Goal: Task Accomplishment & Management: Manage account settings

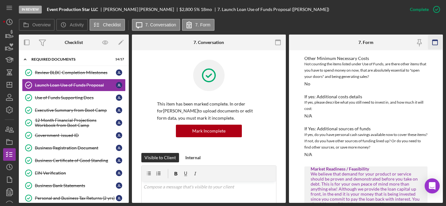
scroll to position [1, 0]
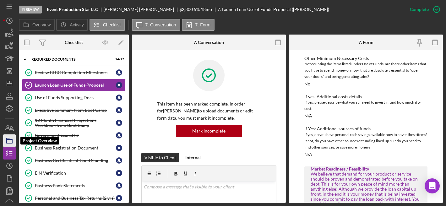
click at [11, 140] on icon "button" at bounding box center [10, 141] width 16 height 16
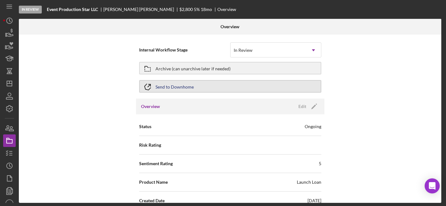
click at [196, 89] on button "Send to Downhome" at bounding box center [230, 86] width 182 height 13
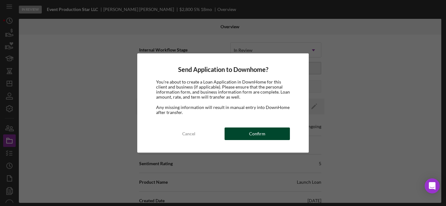
click at [253, 130] on div "Confirm" at bounding box center [257, 133] width 16 height 13
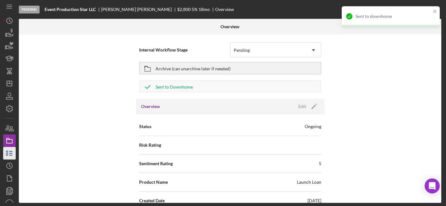
click at [10, 154] on icon "button" at bounding box center [10, 153] width 16 height 16
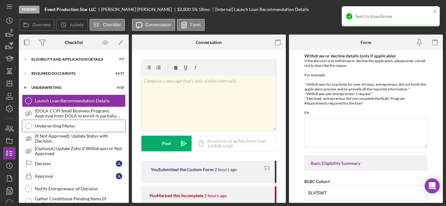
click at [61, 126] on div "Underwriting Memo" at bounding box center [80, 125] width 90 height 5
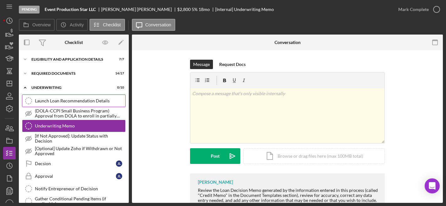
click at [61, 101] on div "Launch Loan Recommendation Details" at bounding box center [80, 100] width 90 height 5
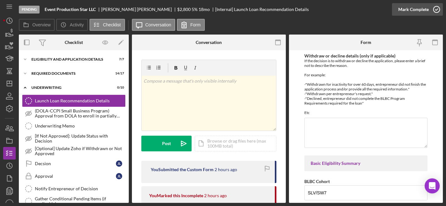
click at [412, 11] on div "Mark Complete" at bounding box center [413, 9] width 30 height 13
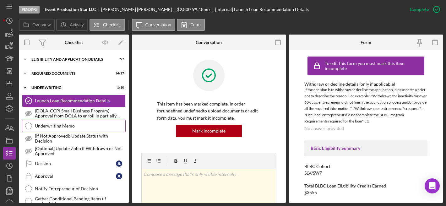
click at [96, 123] on div "Underwriting Memo" at bounding box center [80, 125] width 90 height 5
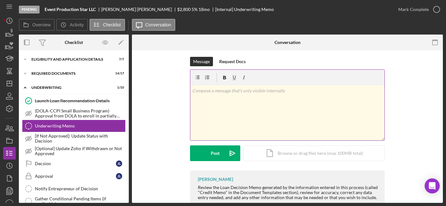
scroll to position [8, 0]
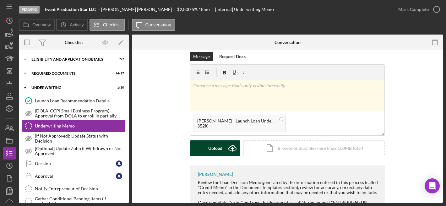
click at [216, 149] on div "Upload" at bounding box center [215, 148] width 14 height 16
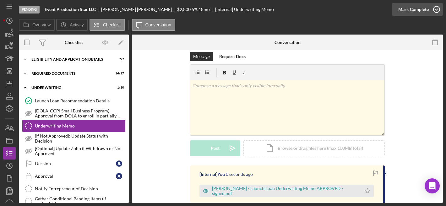
click at [416, 10] on div "Mark Complete" at bounding box center [413, 9] width 30 height 13
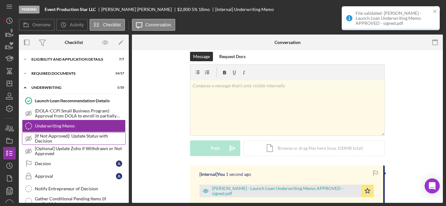
scroll to position [94, 0]
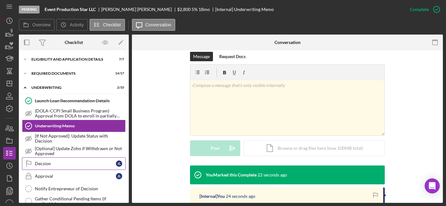
click at [83, 165] on div "Decsion" at bounding box center [75, 163] width 81 height 5
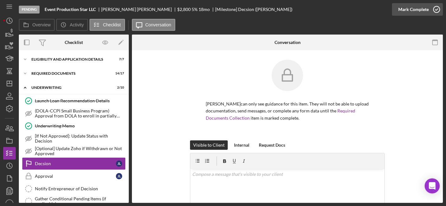
click at [417, 5] on div "Mark Complete" at bounding box center [413, 9] width 30 height 13
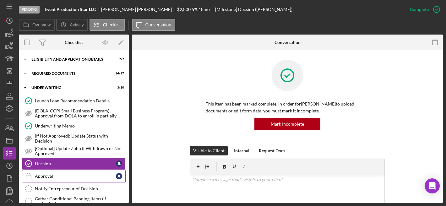
click at [67, 175] on div "Approval" at bounding box center [75, 176] width 81 height 5
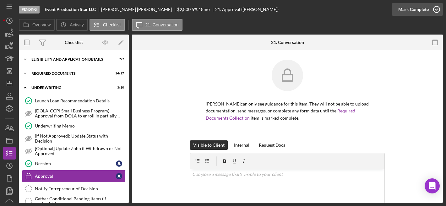
click at [405, 10] on div "Mark Complete" at bounding box center [413, 9] width 30 height 13
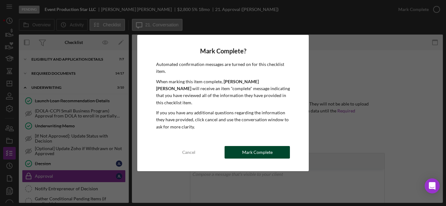
click at [250, 152] on div "Mark Complete" at bounding box center [257, 152] width 30 height 13
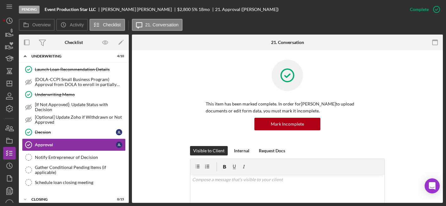
scroll to position [66, 0]
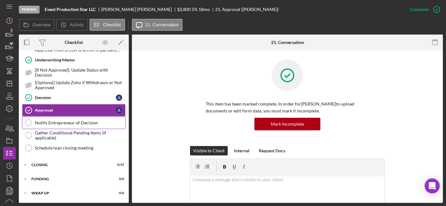
click at [82, 124] on div "Notify Entrepreneur of Decision" at bounding box center [80, 122] width 90 height 5
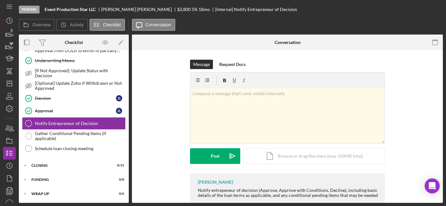
scroll to position [66, 0]
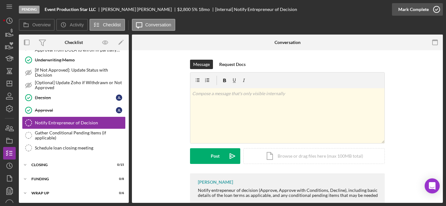
click at [417, 8] on div "Mark Complete" at bounding box center [413, 9] width 30 height 13
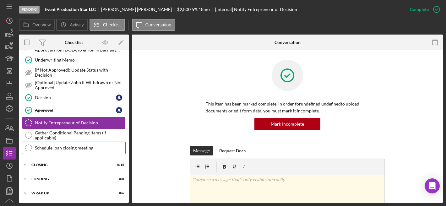
click at [61, 145] on div "Schedule loan closing meeting" at bounding box center [80, 147] width 90 height 5
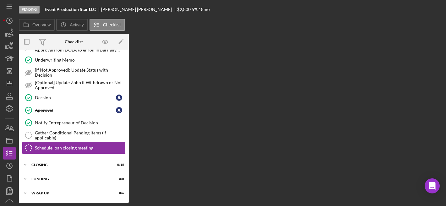
scroll to position [66, 0]
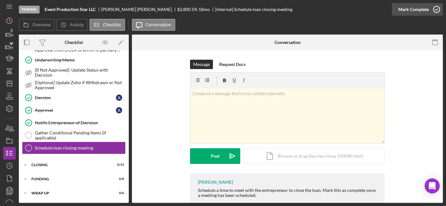
click at [412, 10] on div "Mark Complete" at bounding box center [413, 9] width 30 height 13
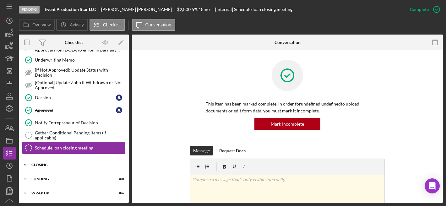
click at [49, 163] on div "Closing" at bounding box center [75, 165] width 89 height 4
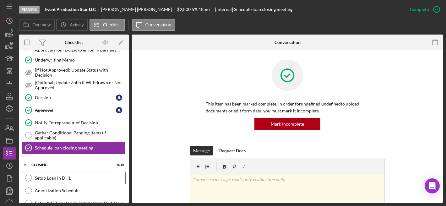
click at [49, 175] on link "Setup Loan in DHL Setup Loan in DHL" at bounding box center [74, 178] width 104 height 13
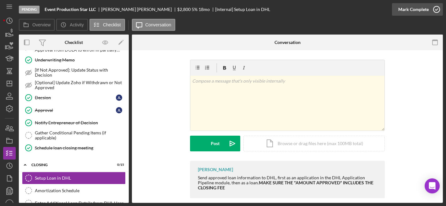
click at [409, 10] on div "Mark Complete" at bounding box center [413, 9] width 30 height 13
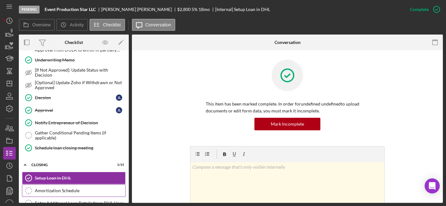
click at [71, 190] on div "Amortization Schedule" at bounding box center [80, 190] width 90 height 5
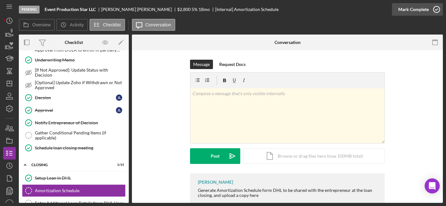
click at [421, 10] on div "Mark Complete" at bounding box center [413, 9] width 30 height 13
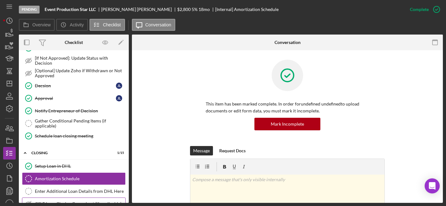
scroll to position [103, 0]
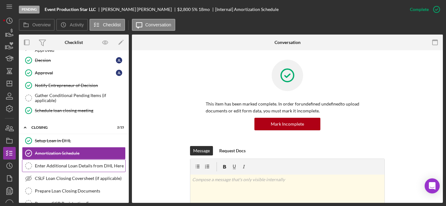
click at [77, 167] on div "Enter Additional Loan Details from DHL Here" at bounding box center [80, 165] width 90 height 5
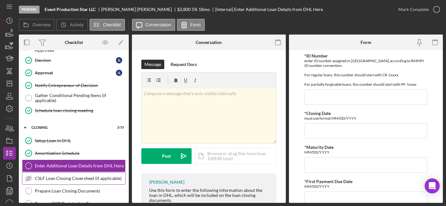
click at [69, 175] on link "CSLF Loan Closing Coversheet (if applicable) CSLF Loan Closing Coversheet (if a…" at bounding box center [74, 178] width 104 height 13
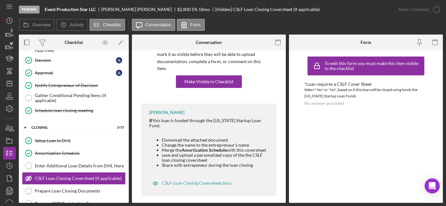
scroll to position [57, 0]
click at [198, 180] on div "CSLF Loan Closing Coversheet.docx" at bounding box center [197, 182] width 70 height 5
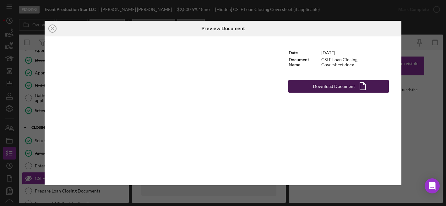
click at [359, 86] on icon "Icon/Document" at bounding box center [363, 87] width 16 height 16
click at [53, 25] on icon "Icon/Close" at bounding box center [53, 29] width 16 height 16
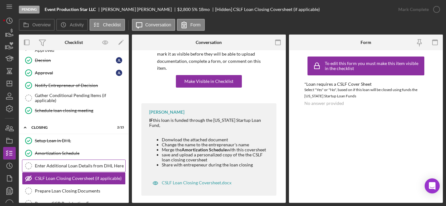
click at [72, 168] on link "Enter Additional Loan Details from DHL Here Enter Additional Loan Details from …" at bounding box center [74, 166] width 104 height 13
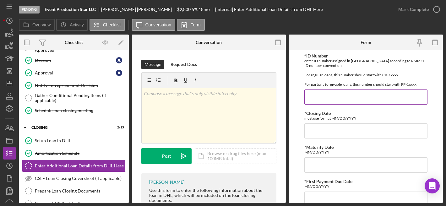
click at [344, 101] on input "*ID Number" at bounding box center [365, 96] width 123 height 15
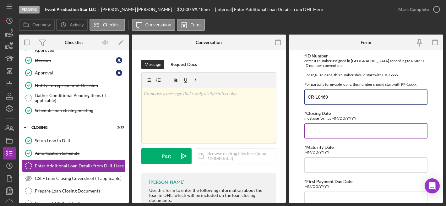
type input "CR-10469"
click at [349, 128] on input "*Closing Date" at bounding box center [365, 130] width 123 height 15
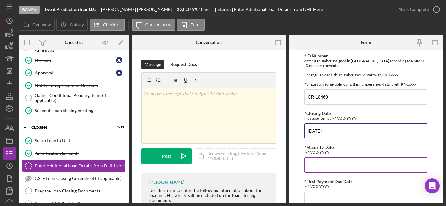
type input "[DATE]"
click at [337, 156] on div "*Maturity Date MM/DD/YYYY Required" at bounding box center [365, 159] width 123 height 28
click at [336, 160] on input "*Maturity Date" at bounding box center [365, 164] width 123 height 15
type input "1"
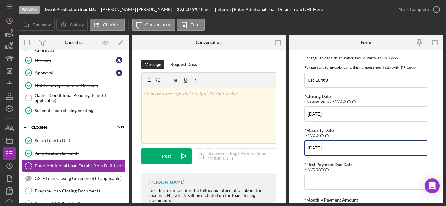
scroll to position [49, 0]
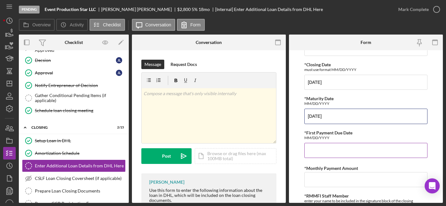
type input "5/15/2027"
click at [328, 153] on input "*First Payment Due Date" at bounding box center [365, 150] width 123 height 15
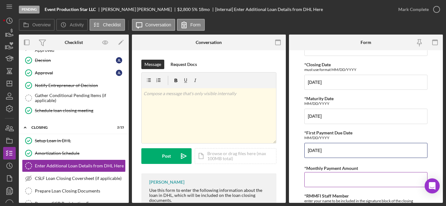
type input "12/15/25"
click at [329, 176] on input "*Monthly Payment Amount" at bounding box center [365, 179] width 123 height 15
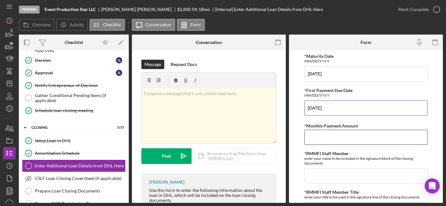
scroll to position [91, 0]
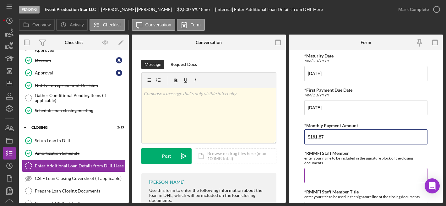
type input "$161.87"
click at [318, 177] on input "*RMMFI Staff Member" at bounding box center [365, 175] width 123 height 15
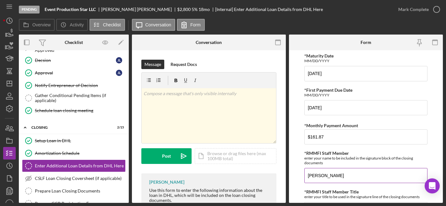
type input "[PERSON_NAME]"
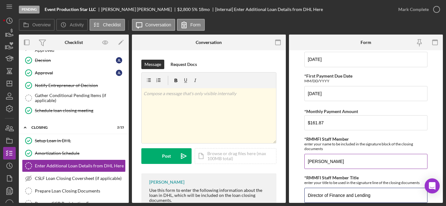
scroll to position [222, 0]
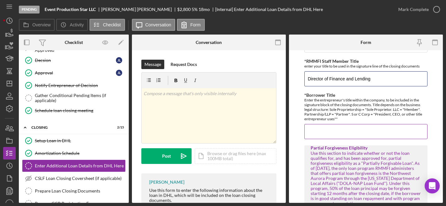
type input "Director of Finance and Lending"
click at [333, 135] on input "*Borrower Title" at bounding box center [365, 131] width 123 height 15
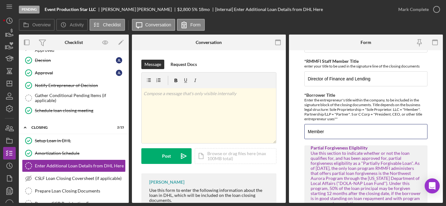
type input "Member"
click at [324, 103] on div "Enter the entrepreneur's title within the company, to be included in the signat…" at bounding box center [365, 110] width 123 height 24
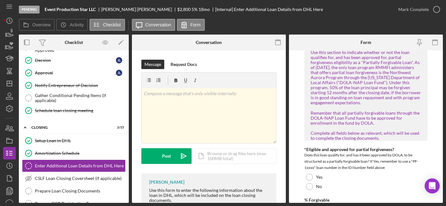
scroll to position [345, 0]
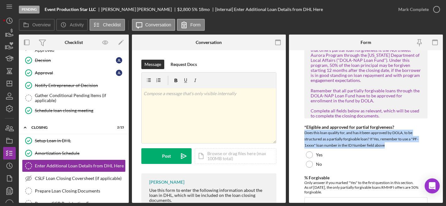
click at [335, 145] on div "Does this loan qualify for, and has it been approved by DOLA, to be structured …" at bounding box center [365, 139] width 123 height 19
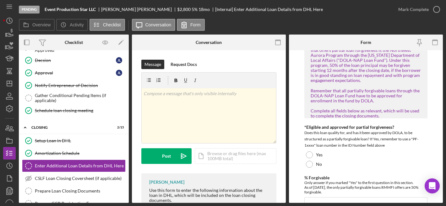
click at [336, 145] on div "Does this loan qualify for, and has it been approved by DOLA, to be structured …" at bounding box center [365, 139] width 123 height 19
click at [339, 133] on div "Does this loan qualify for, and has it been approved by DOLA, to be structured …" at bounding box center [365, 139] width 123 height 19
click at [337, 138] on div "Does this loan qualify for, and has it been approved by DOLA, to be structured …" at bounding box center [365, 139] width 123 height 19
click at [337, 144] on div "Does this loan qualify for, and has it been approved by DOLA, to be structured …" at bounding box center [365, 139] width 123 height 19
click at [311, 163] on div at bounding box center [309, 164] width 7 height 7
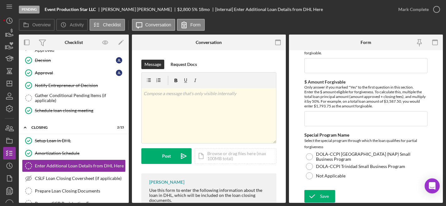
scroll to position [485, 0]
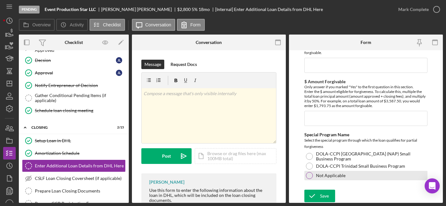
click at [324, 172] on div "Not Applicable" at bounding box center [365, 175] width 123 height 9
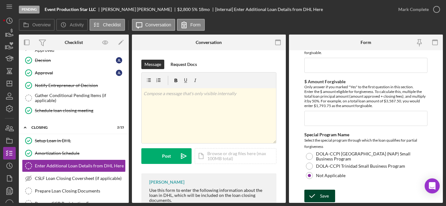
click at [322, 195] on div "Save" at bounding box center [324, 196] width 9 height 13
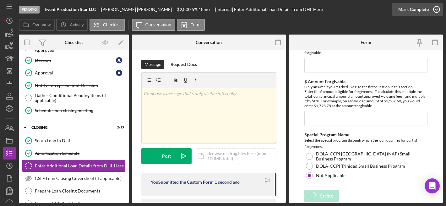
click at [405, 11] on div "Pending Event Production Star LLC Jose Loaiza Ramos $2,800 5 % 18 mo [Internal]…" at bounding box center [223, 103] width 446 height 206
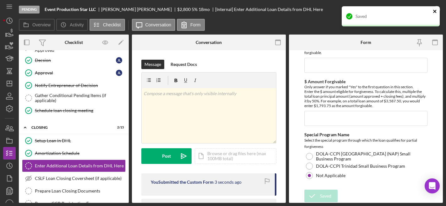
click at [437, 13] on icon "close" at bounding box center [435, 11] width 4 height 5
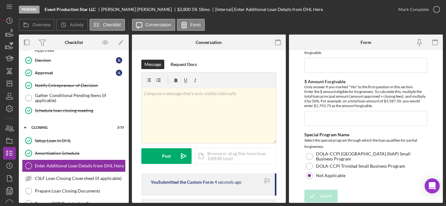
click at [423, 13] on div "Saved" at bounding box center [390, 19] width 100 height 28
click at [422, 12] on div "Mark Complete" at bounding box center [413, 9] width 30 height 13
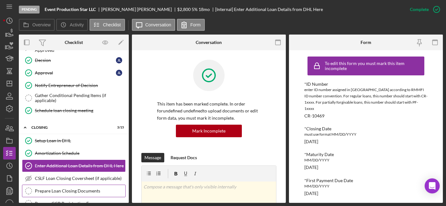
click at [50, 192] on div "Prepare Loan Closing Documents" at bounding box center [80, 190] width 90 height 5
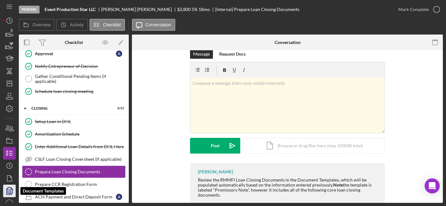
scroll to position [8, 0]
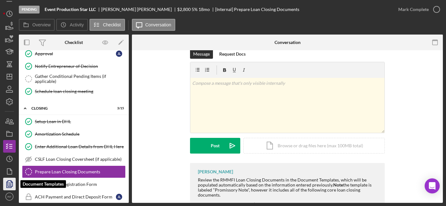
click at [10, 184] on icon "button" at bounding box center [10, 184] width 2 height 3
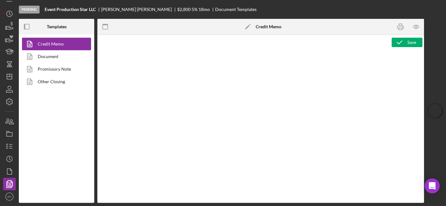
type textarea "<p style="margin-bottom: 0; line-height: normal; text-align: left; padding-left…"
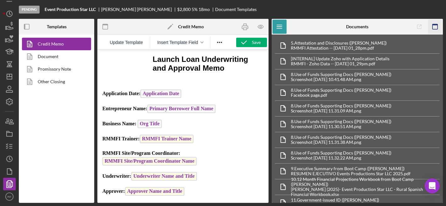
click at [430, 26] on icon "button" at bounding box center [435, 27] width 14 height 14
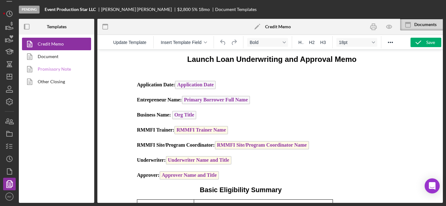
click at [59, 72] on link "Promissory Note" at bounding box center [55, 69] width 66 height 13
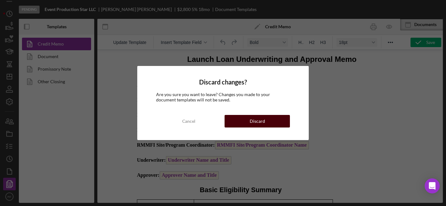
click at [258, 122] on div "Discard" at bounding box center [257, 121] width 15 height 13
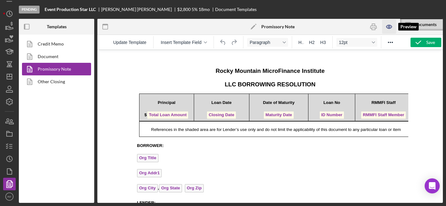
click at [390, 25] on icon "button" at bounding box center [388, 26] width 5 height 3
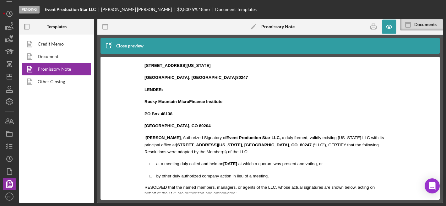
scroll to position [121, 5]
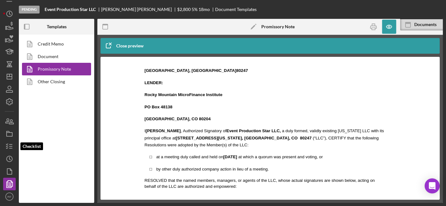
click at [16, 140] on nav "Icon/Menu Icon/Dashboard Dashboard Navigation Divider Mobile Checklist Icon/Ove…" at bounding box center [11, 101] width 16 height 203
click at [14, 147] on icon "button" at bounding box center [10, 146] width 16 height 16
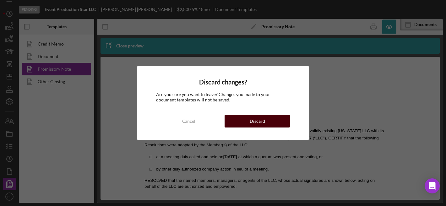
click at [231, 122] on button "Discard" at bounding box center [257, 121] width 65 height 13
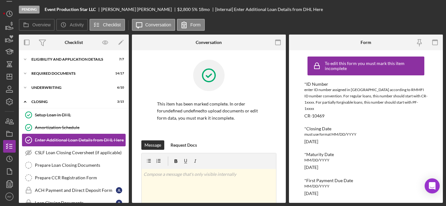
scroll to position [13, 0]
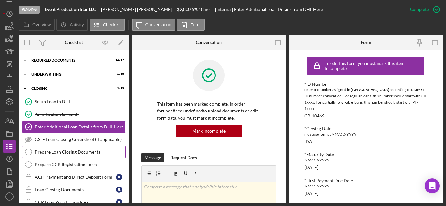
click at [57, 150] on div "Prepare Loan Closing Documents" at bounding box center [80, 151] width 90 height 5
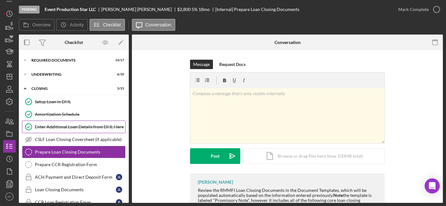
click at [79, 133] on link "Enter Additional Loan Details from DHL Here Enter Additional Loan Details from …" at bounding box center [74, 127] width 104 height 13
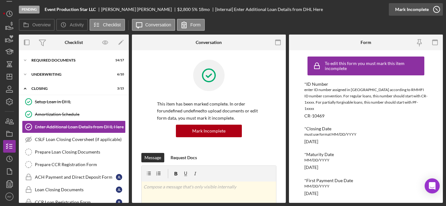
click at [428, 8] on button "Complete Mark Incomplete" at bounding box center [416, 9] width 54 height 13
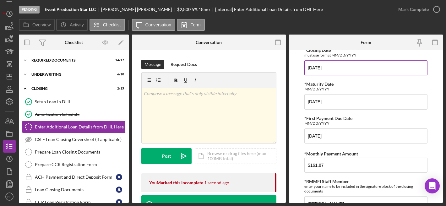
scroll to position [87, 0]
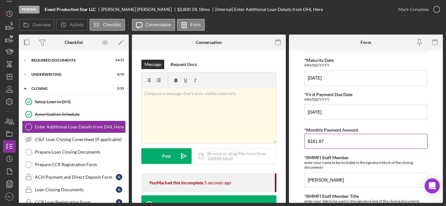
click at [314, 142] on input "$161.87" at bounding box center [365, 141] width 123 height 15
type input "$165.92"
click at [386, 167] on div "enter your name to be included in the signature block of the closing documents" at bounding box center [365, 164] width 123 height 9
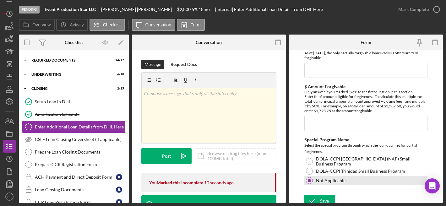
scroll to position [485, 0]
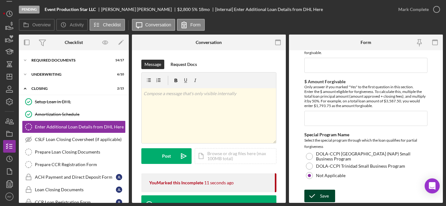
click at [331, 193] on button "Save" at bounding box center [319, 196] width 31 height 13
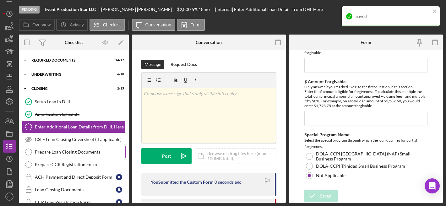
click at [57, 155] on link "Prepare Loan Closing Documents Prepare Loan Closing Documents" at bounding box center [74, 152] width 104 height 13
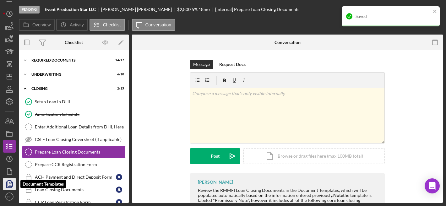
click at [11, 187] on polyline "button" at bounding box center [9, 185] width 5 height 6
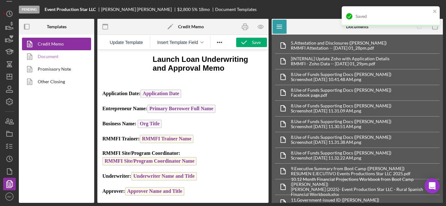
click at [52, 55] on link "Document" at bounding box center [55, 56] width 66 height 13
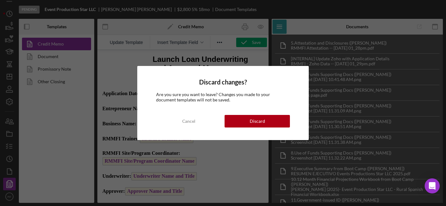
click at [265, 128] on div "Discard changes? Are you sure you want to leave? Changes you made to your docum…" at bounding box center [222, 103] width 171 height 74
click at [261, 122] on div "Discard" at bounding box center [257, 121] width 15 height 13
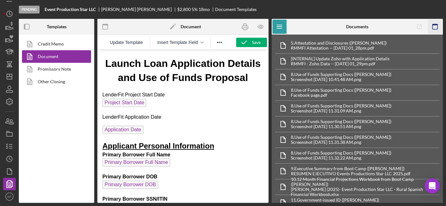
click at [437, 28] on icon "button" at bounding box center [435, 27] width 14 height 14
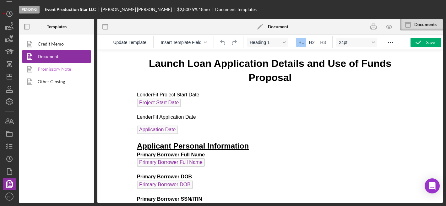
click at [42, 68] on link "Promissory Note" at bounding box center [55, 69] width 66 height 13
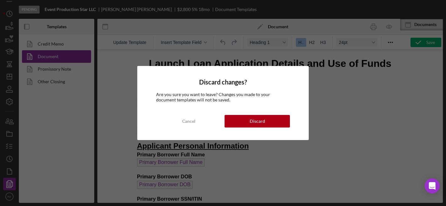
click at [242, 114] on div "Discard changes? Are you sure you want to leave? Changes you made to your docum…" at bounding box center [222, 103] width 171 height 74
click at [242, 115] on div "Cancel Discard" at bounding box center [223, 121] width 134 height 13
click at [261, 126] on div "Discard" at bounding box center [257, 121] width 15 height 13
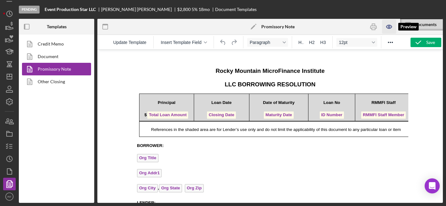
click at [387, 27] on icon "button" at bounding box center [389, 27] width 14 height 14
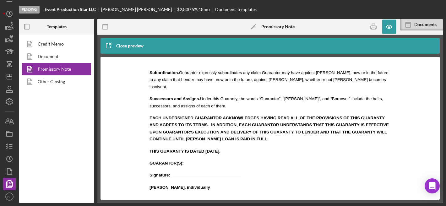
scroll to position [5575, 0]
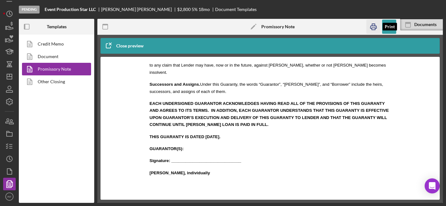
click at [372, 30] on icon "button" at bounding box center [373, 27] width 14 height 14
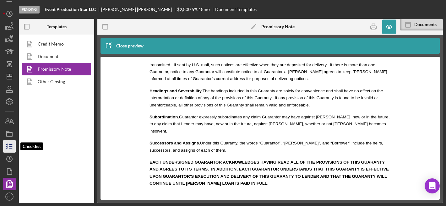
click at [11, 148] on line "button" at bounding box center [10, 148] width 3 height 0
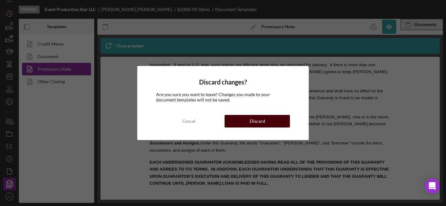
click at [264, 117] on button "Discard" at bounding box center [257, 121] width 65 height 13
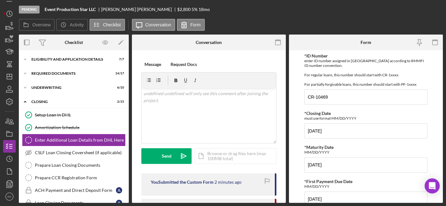
scroll to position [13, 0]
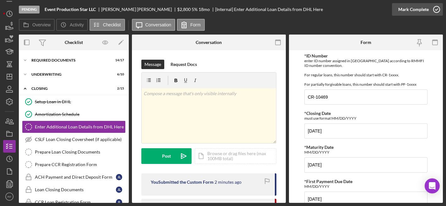
click at [408, 11] on div "Mark Complete" at bounding box center [413, 9] width 30 height 13
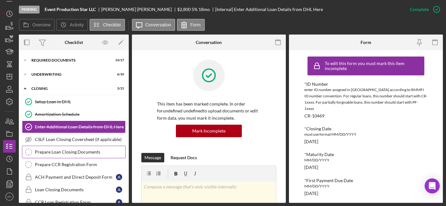
click at [94, 151] on div "Prepare Loan Closing Documents" at bounding box center [80, 151] width 90 height 5
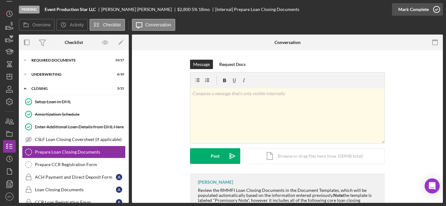
click at [421, 8] on div "Mark Complete" at bounding box center [413, 9] width 30 height 13
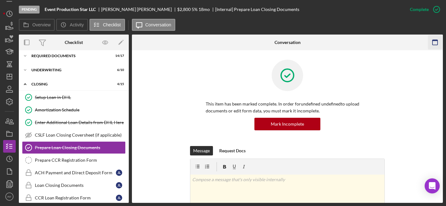
scroll to position [19, 0]
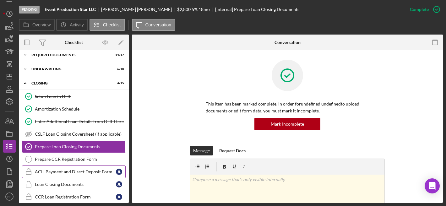
click at [78, 169] on div "ACH Payment and Direct Deposit Form" at bounding box center [75, 171] width 81 height 5
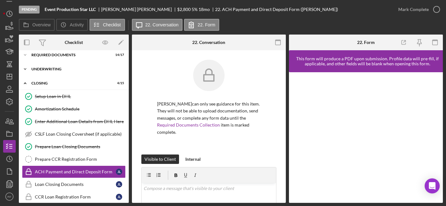
click at [67, 69] on div "Underwriting" at bounding box center [75, 69] width 89 height 4
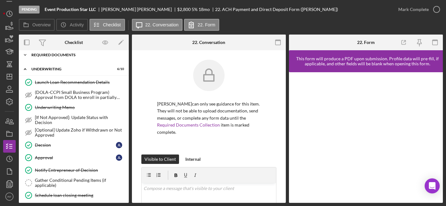
click at [67, 56] on div "Required Documents" at bounding box center [75, 55] width 89 height 4
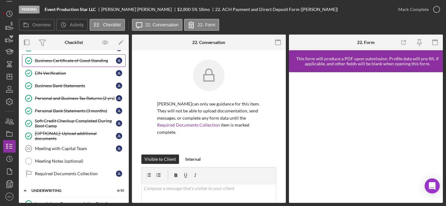
scroll to position [154, 0]
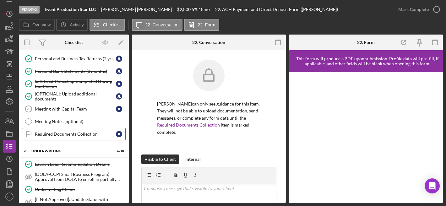
click at [67, 132] on div "Required Documents Collection" at bounding box center [75, 134] width 81 height 5
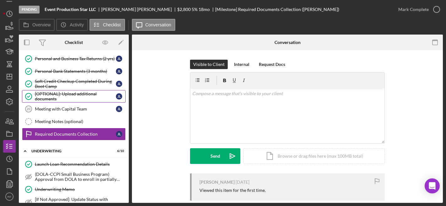
click at [80, 101] on div "[OPTIONAL]: Upload additional documents" at bounding box center [75, 96] width 81 height 10
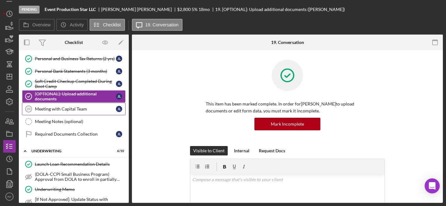
click at [76, 108] on div "Meeting with Capital Team" at bounding box center [75, 108] width 81 height 5
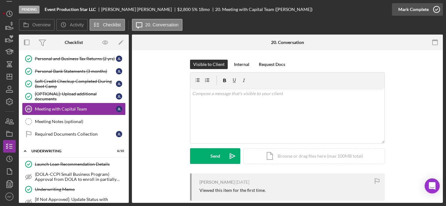
click at [410, 9] on div "Mark Complete" at bounding box center [413, 9] width 30 height 13
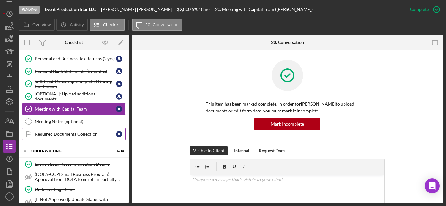
click at [78, 135] on div "Required Documents Collection" at bounding box center [75, 134] width 81 height 5
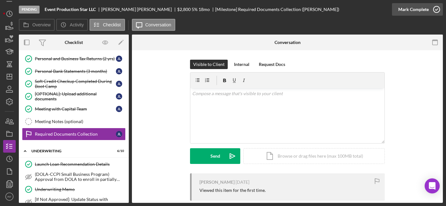
click at [421, 13] on div "Mark Complete" at bounding box center [413, 9] width 30 height 13
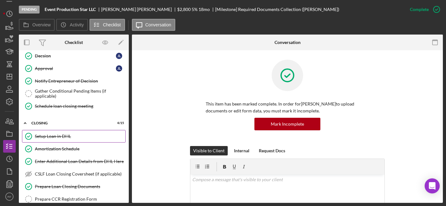
scroll to position [404, 0]
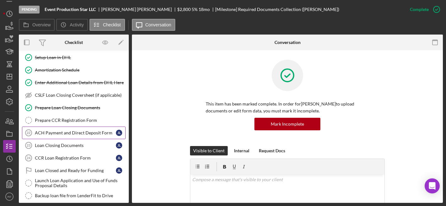
click at [78, 133] on div "ACH Payment and Direct Deposit Form" at bounding box center [75, 132] width 81 height 5
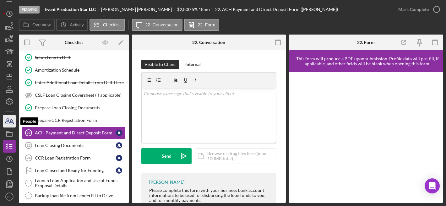
click at [9, 121] on icon "button" at bounding box center [10, 121] width 16 height 16
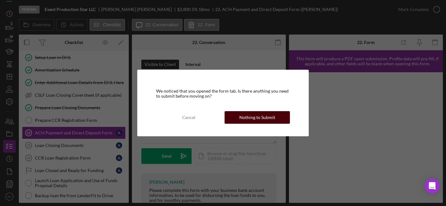
click at [259, 120] on div "Nothing to Submit" at bounding box center [257, 117] width 36 height 13
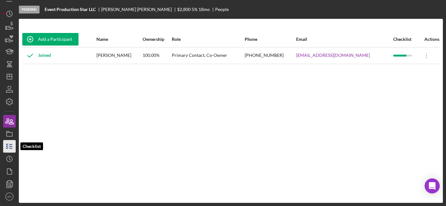
click at [11, 142] on icon "button" at bounding box center [10, 146] width 16 height 16
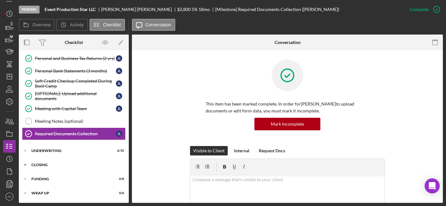
click at [68, 164] on div "Closing" at bounding box center [75, 165] width 89 height 4
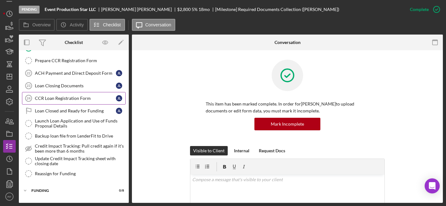
scroll to position [334, 0]
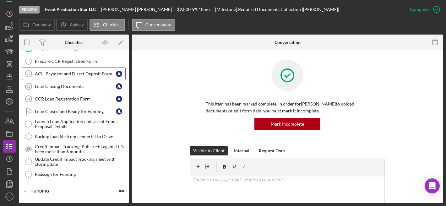
click at [65, 76] on div "ACH Payment and Direct Deposit Form" at bounding box center [75, 73] width 81 height 5
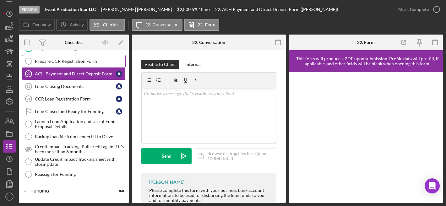
click at [89, 60] on div "Prepare CCR Registration Form" at bounding box center [80, 61] width 90 height 5
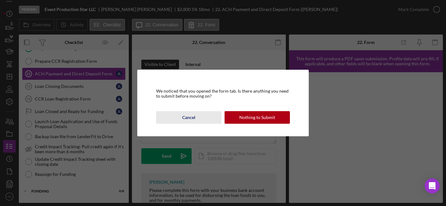
click at [184, 117] on div "Cancel" at bounding box center [188, 117] width 13 height 13
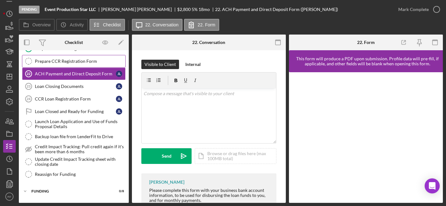
click at [83, 59] on div "Prepare CCR Registration Form" at bounding box center [80, 61] width 90 height 5
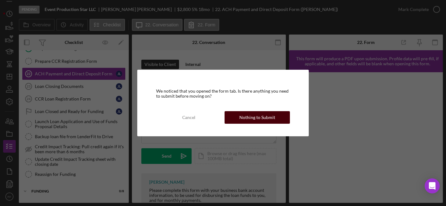
click at [255, 122] on div "Nothing to Submit" at bounding box center [257, 117] width 36 height 13
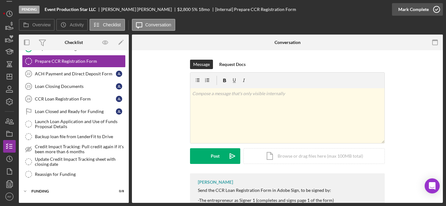
click at [423, 11] on div "Mark Complete" at bounding box center [413, 9] width 30 height 13
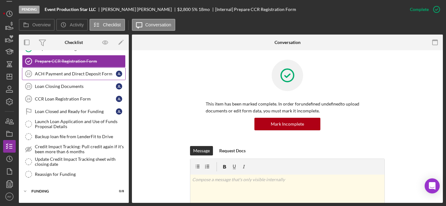
click at [91, 68] on link "ACH Payment and Direct Deposit Form 22 ACH Payment and Direct Deposit Form J L" at bounding box center [74, 74] width 104 height 13
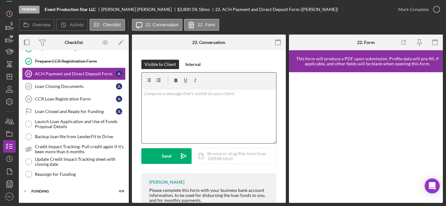
click at [173, 114] on div "v Color teal Color pink Remove color Add row above Add row below Add column bef…" at bounding box center [209, 115] width 134 height 55
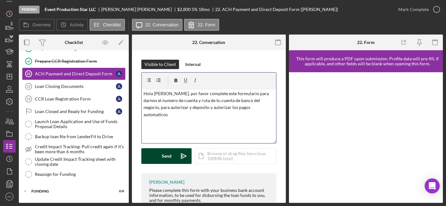
click at [167, 155] on div "Send" at bounding box center [167, 156] width 10 height 16
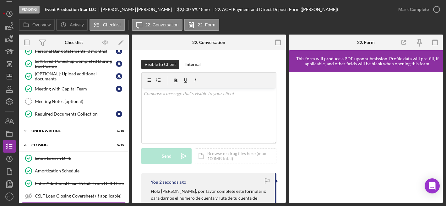
scroll to position [66, 0]
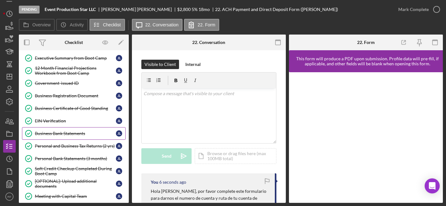
click at [68, 139] on link "Business Bank Statements Business Bank Statements J L" at bounding box center [74, 133] width 104 height 13
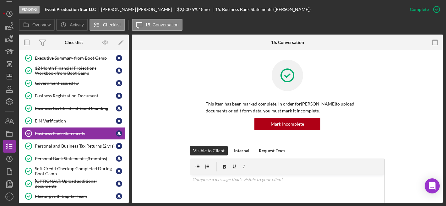
scroll to position [210, 0]
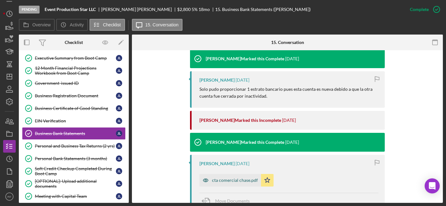
click at [233, 182] on div "cta comercial chase.pdf" at bounding box center [235, 180] width 46 height 5
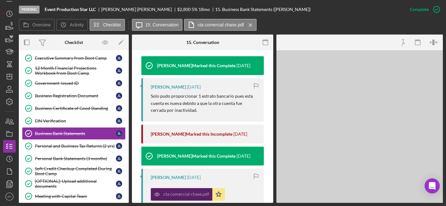
scroll to position [217, 0]
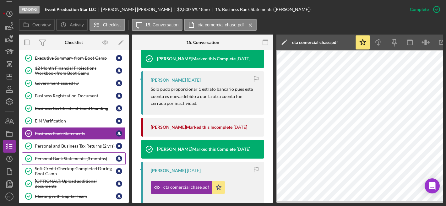
click at [75, 155] on link "Personal Bank Statements (3 months) Personal Bank Statements (3 months) J L" at bounding box center [74, 158] width 104 height 13
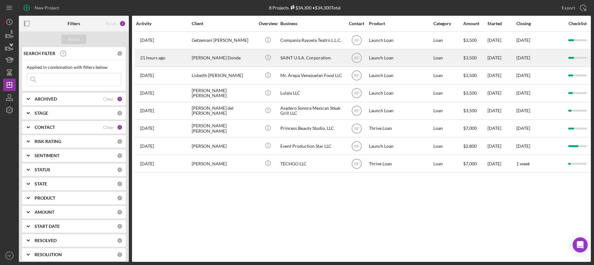
click at [236, 56] on div "Hector Trujeque Donde" at bounding box center [223, 58] width 63 height 17
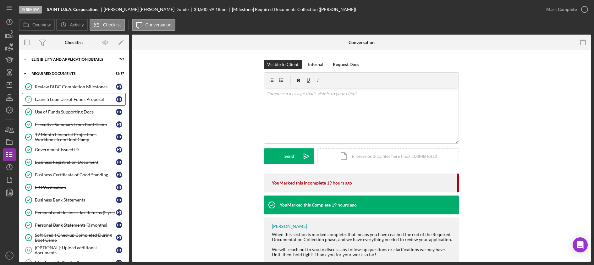
click at [77, 95] on link "7 Launch Loan Use of Funds Proposal H T" at bounding box center [74, 99] width 104 height 13
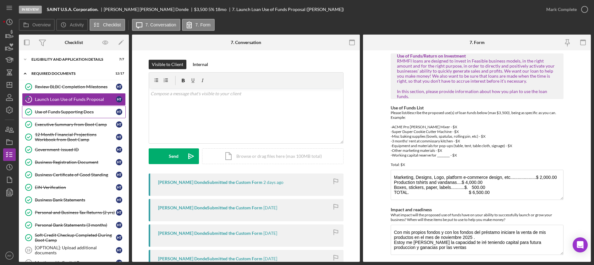
click at [78, 108] on link "Use of Funds Supporting Docs Use of Funds Supporting Docs H T" at bounding box center [74, 112] width 104 height 13
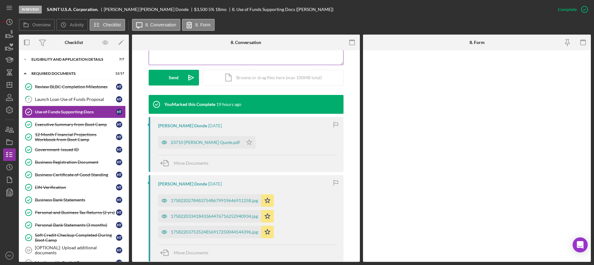
scroll to position [166, 0]
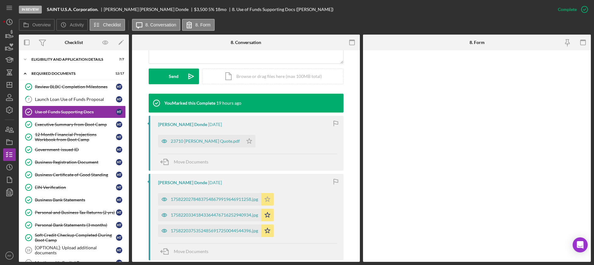
click at [266, 198] on polygon "button" at bounding box center [266, 198] width 5 height 5
click at [267, 220] on icon "Icon/Star" at bounding box center [267, 215] width 13 height 13
click at [268, 230] on icon "Icon/Star" at bounding box center [267, 230] width 13 height 13
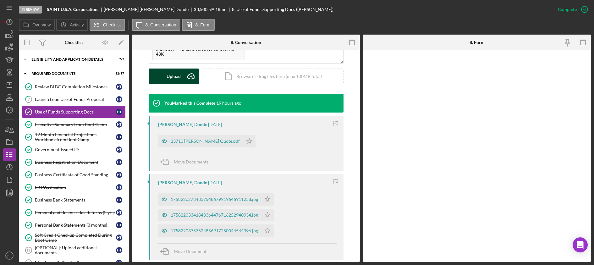
click at [172, 77] on div "Upload" at bounding box center [173, 76] width 14 height 16
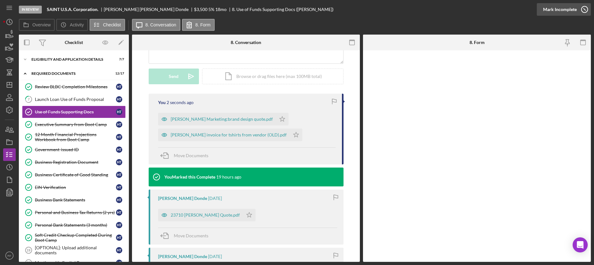
click at [580, 13] on icon "button" at bounding box center [584, 10] width 16 height 16
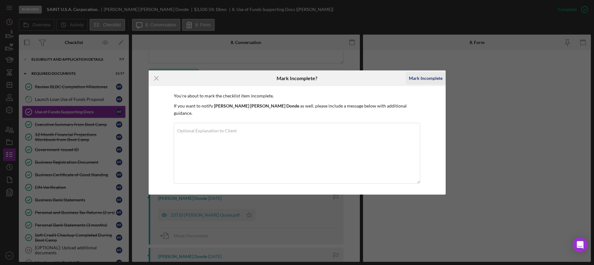
click at [415, 81] on div "Mark Incomplete" at bounding box center [426, 78] width 34 height 13
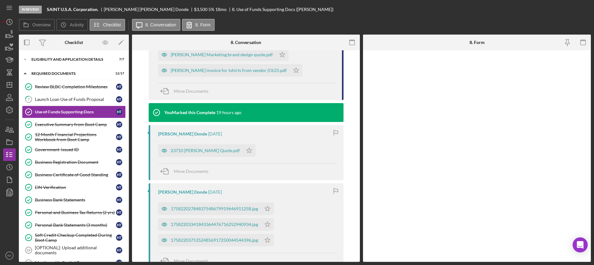
scroll to position [80, 0]
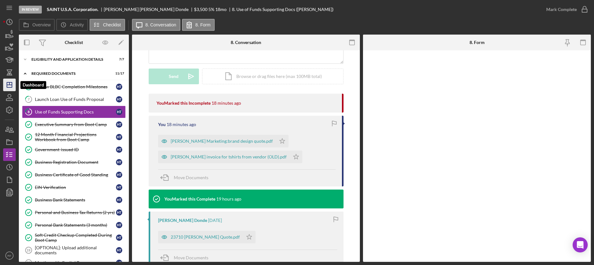
click at [10, 87] on icon "Icon/Dashboard" at bounding box center [10, 85] width 16 height 16
click at [10, 85] on icon "Icon/Dashboard" at bounding box center [10, 85] width 16 height 16
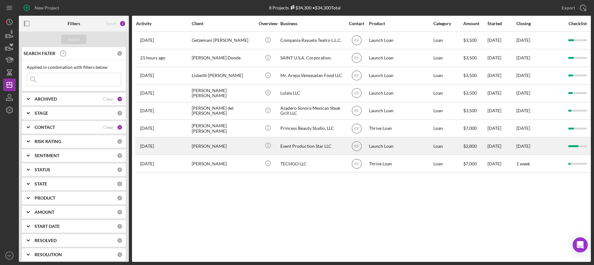
click at [245, 143] on div "[PERSON_NAME]" at bounding box center [223, 146] width 63 height 17
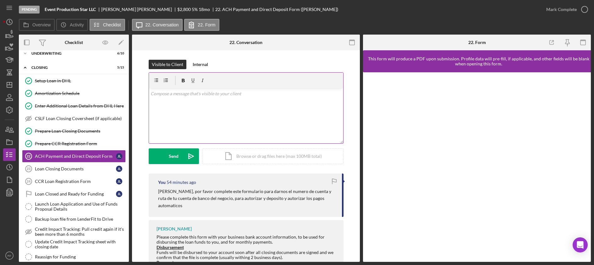
click at [225, 111] on div "v Color teal Color pink Remove color Add row above Add row below Add column bef…" at bounding box center [246, 115] width 194 height 55
click at [202, 96] on p at bounding box center [245, 93] width 191 height 7
click at [209, 112] on div "v Color teal Color pink Remove color Add row above Add row below Add column bef…" at bounding box center [246, 115] width 194 height 55
click at [179, 158] on button "Send Icon/icon-invite-send" at bounding box center [174, 156] width 50 height 16
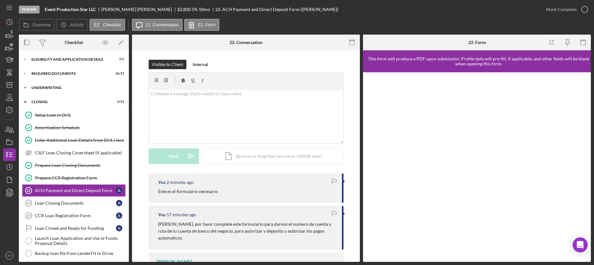
click at [62, 88] on div "Underwriting" at bounding box center [75, 88] width 89 height 4
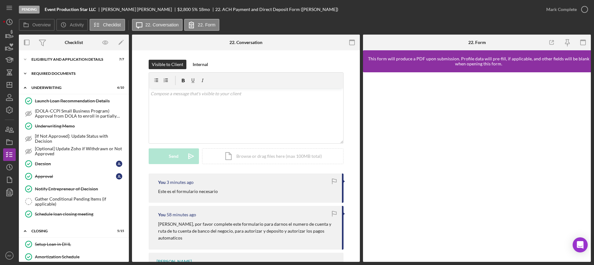
click at [84, 77] on div "Icon/Expander Required Documents 16 / 17" at bounding box center [74, 73] width 110 height 13
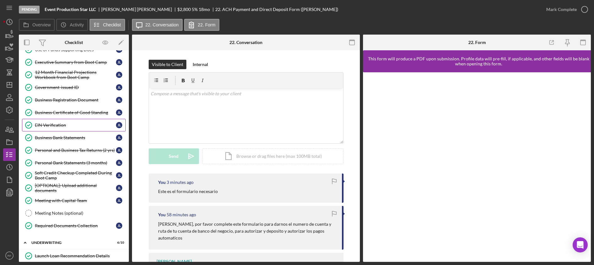
scroll to position [62, 0]
click at [84, 152] on link "Personal and Business Tax Returns (2 yrs) Personal and Business Tax Returns (2 …" at bounding box center [74, 150] width 104 height 13
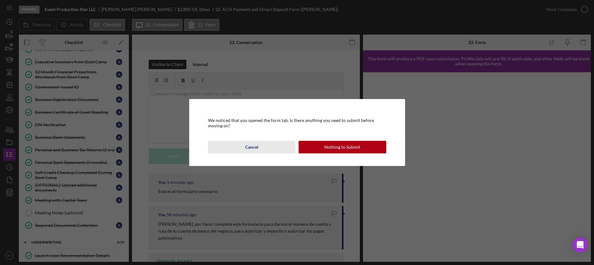
click at [263, 142] on button "Cancel" at bounding box center [252, 147] width 88 height 13
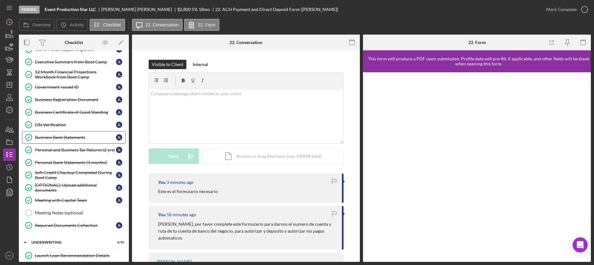
click at [81, 141] on link "Business Bank Statements Business Bank Statements J L" at bounding box center [74, 137] width 104 height 13
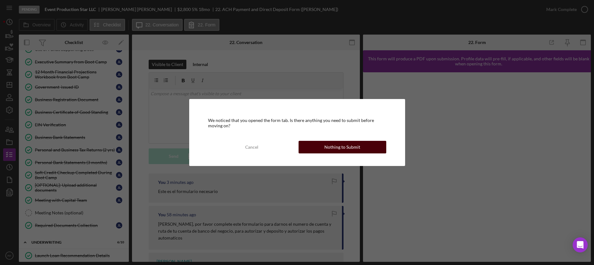
click at [345, 147] on div "Nothing to Submit" at bounding box center [342, 147] width 36 height 13
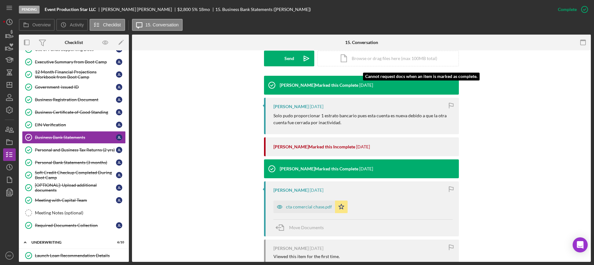
scroll to position [226, 0]
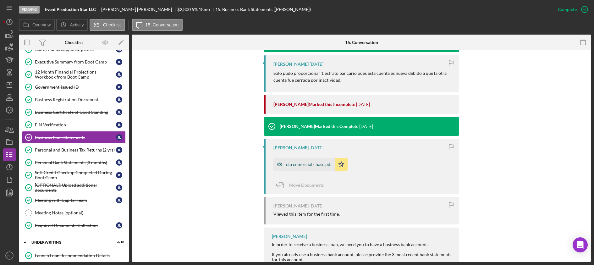
click at [311, 163] on div "cta comercial chase.pdf" at bounding box center [309, 164] width 46 height 5
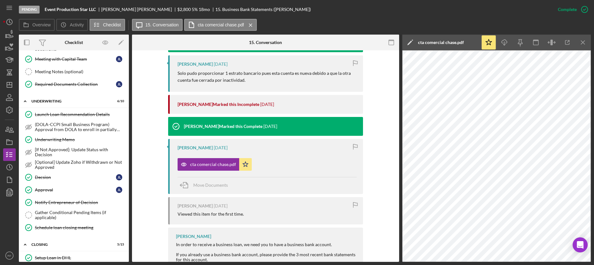
scroll to position [389, 0]
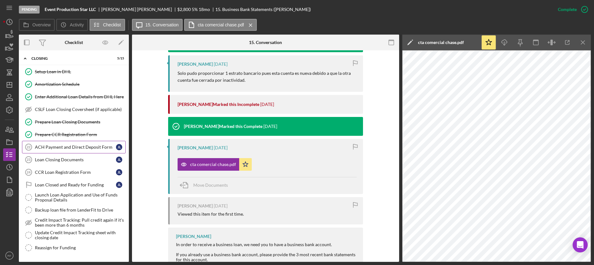
click at [84, 145] on div "ACH Payment and Direct Deposit Form" at bounding box center [75, 146] width 81 height 5
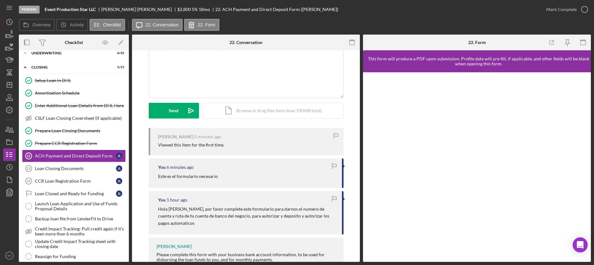
scroll to position [139, 0]
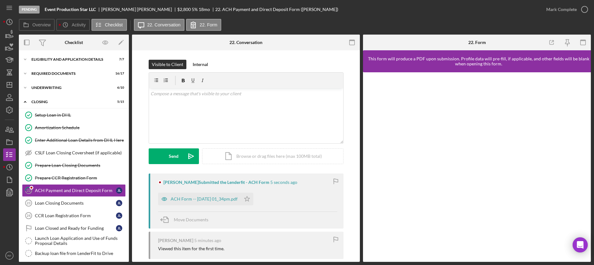
scroll to position [35, 0]
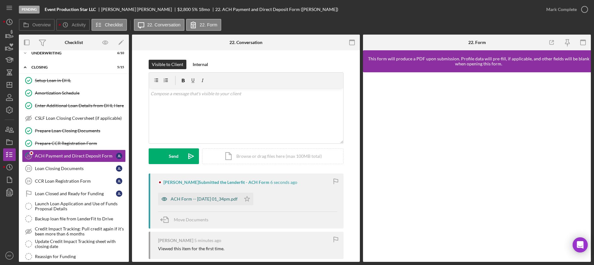
click at [225, 195] on div "ACH Form -- 2025-10-15 01_34pm.pdf" at bounding box center [199, 199] width 83 height 13
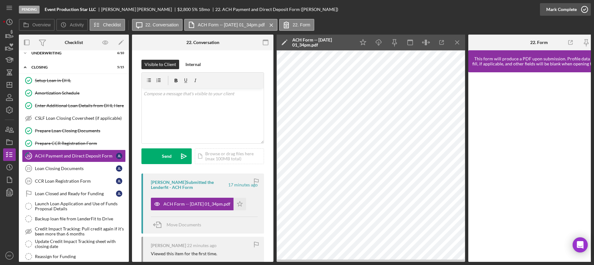
click at [571, 4] on div "Mark Complete" at bounding box center [561, 9] width 30 height 13
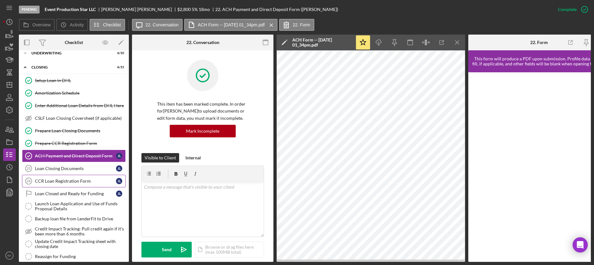
click at [84, 180] on div "CCR Loan Registration Form" at bounding box center [75, 180] width 81 height 5
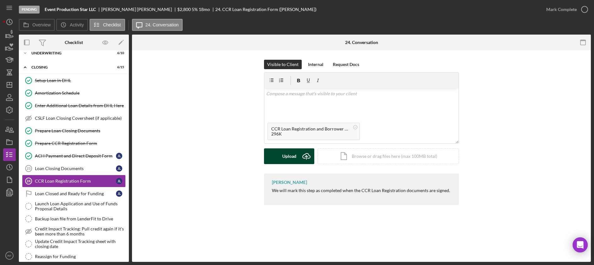
click at [289, 158] on div "Upload" at bounding box center [289, 156] width 14 height 16
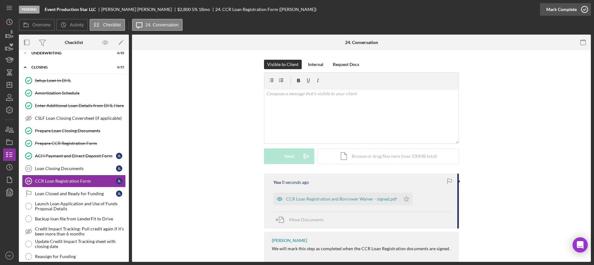
click at [558, 8] on div "Mark Complete" at bounding box center [561, 9] width 30 height 13
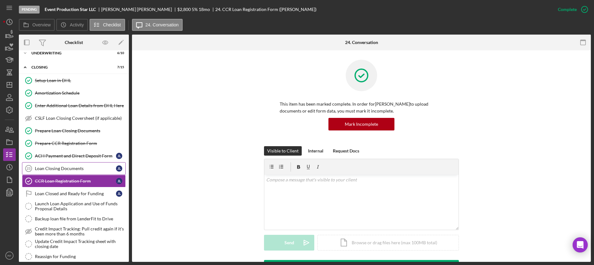
click at [77, 165] on link "Loan Closing Documents 23 Loan Closing Documents J L" at bounding box center [74, 168] width 104 height 13
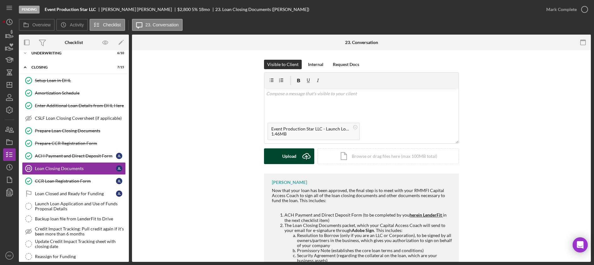
click at [282, 158] on div "Upload" at bounding box center [289, 156] width 14 height 16
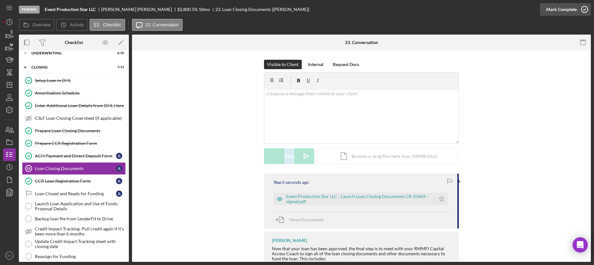
click at [559, 10] on div "Mark Complete" at bounding box center [561, 9] width 30 height 13
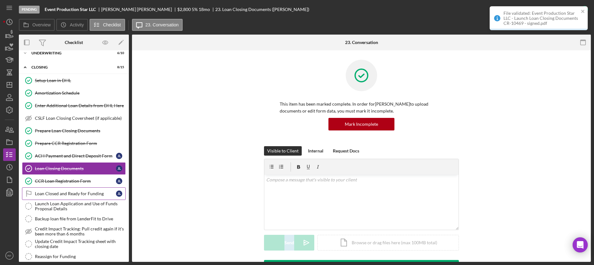
click at [83, 192] on div "Loan Closed and Ready for Funding" at bounding box center [75, 193] width 81 height 5
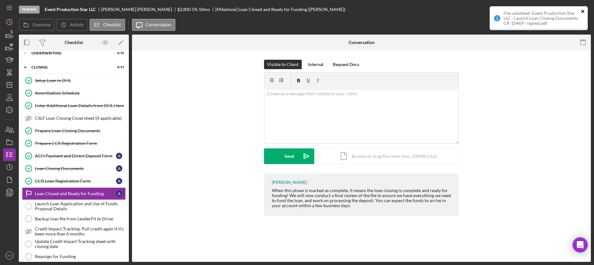
click at [583, 11] on icon "close" at bounding box center [582, 11] width 4 height 5
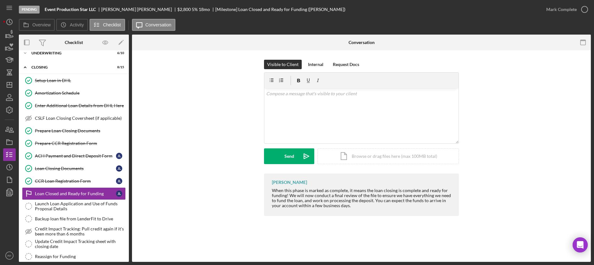
click at [573, 12] on div "File validated: Event Production Star LLC - Launch Loan Closing Documents CR-10…" at bounding box center [538, 20] width 100 height 31
click at [572, 10] on div "Mark Complete" at bounding box center [561, 9] width 30 height 13
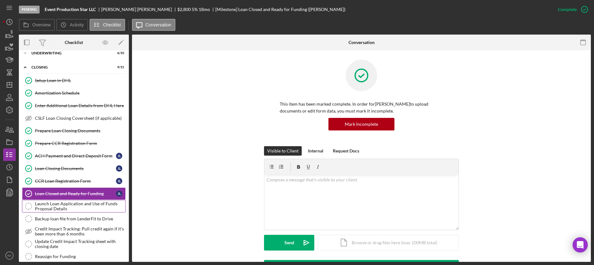
click at [89, 205] on div "Launch Loan Application and Use of Funds Proposal Details" at bounding box center [80, 206] width 90 height 10
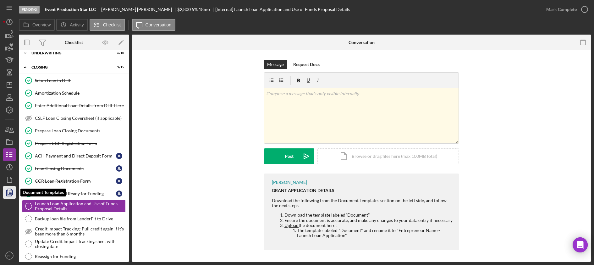
click at [9, 189] on polygon "button" at bounding box center [10, 192] width 5 height 6
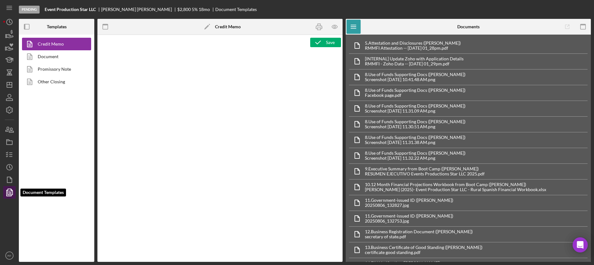
type textarea "<p style="margin-bottom: 0; line-height: normal; text-align: left; padding-left…"
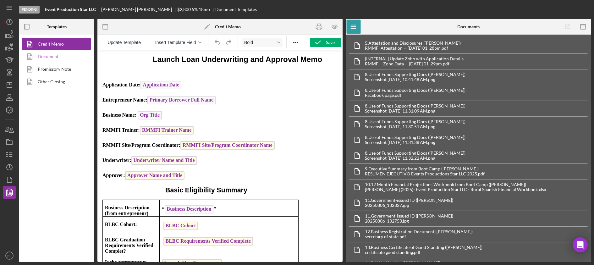
click at [50, 57] on link "Document" at bounding box center [55, 56] width 66 height 13
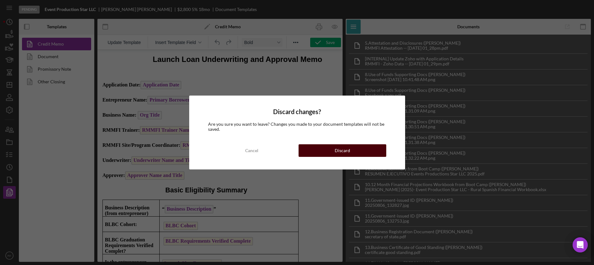
click at [352, 152] on button "Discard" at bounding box center [342, 150] width 88 height 13
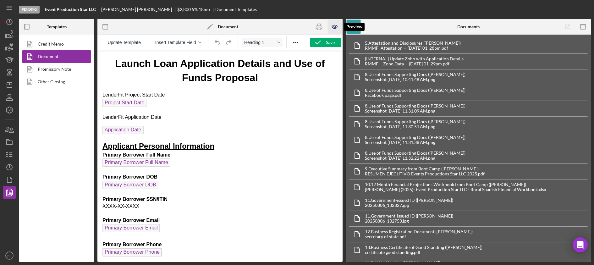
click at [331, 26] on icon "button" at bounding box center [335, 27] width 14 height 14
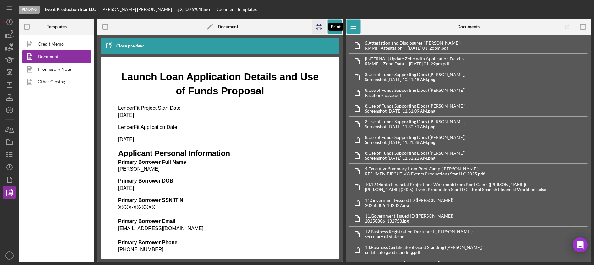
click at [320, 27] on icon "button" at bounding box center [319, 27] width 14 height 14
click at [13, 150] on icon "button" at bounding box center [10, 155] width 16 height 16
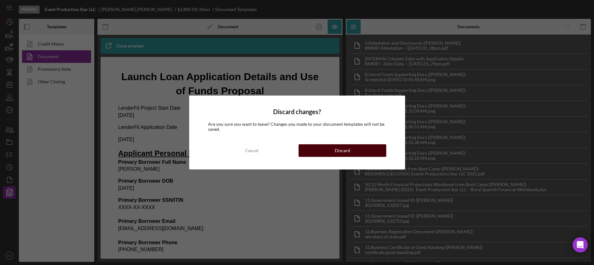
click at [372, 154] on button "Discard" at bounding box center [342, 150] width 88 height 13
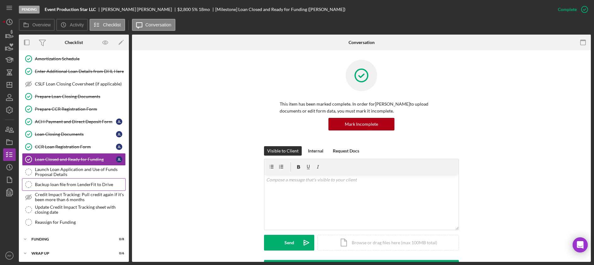
scroll to position [69, 0]
click at [64, 171] on div "Launch Loan Application and Use of Funds Proposal Details" at bounding box center [80, 171] width 90 height 10
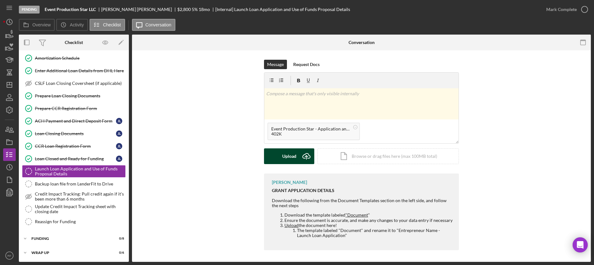
click at [287, 155] on div "Upload" at bounding box center [289, 156] width 14 height 16
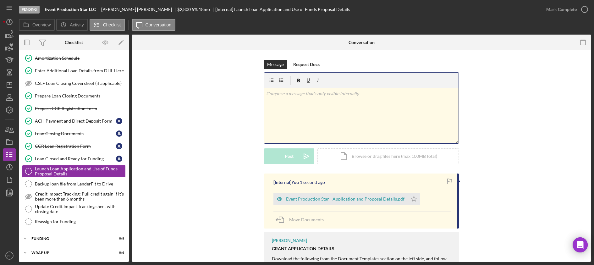
drag, startPoint x: 288, startPoint y: 113, endPoint x: 245, endPoint y: 115, distance: 43.4
click at [551, 14] on div "Mark Complete" at bounding box center [561, 9] width 30 height 13
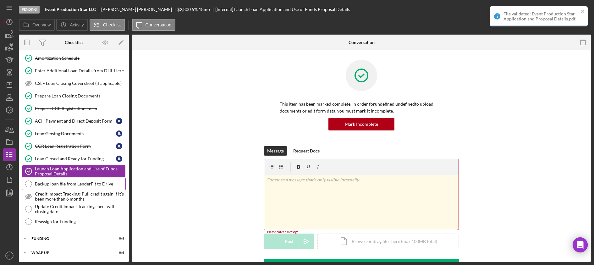
click at [75, 182] on div "Backup loan file from LenderFit to Drive" at bounding box center [80, 183] width 90 height 5
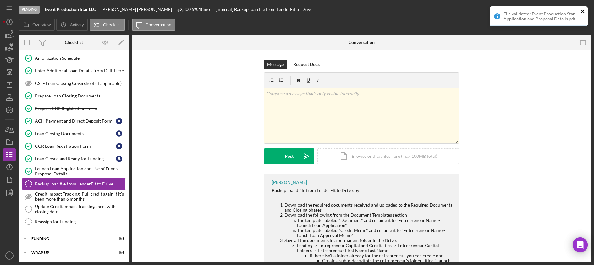
click at [583, 12] on icon "close" at bounding box center [582, 11] width 3 height 3
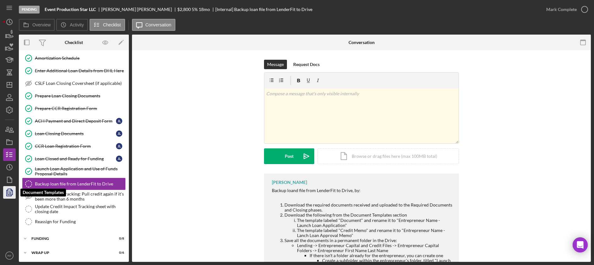
click at [14, 189] on icon "button" at bounding box center [10, 192] width 16 height 16
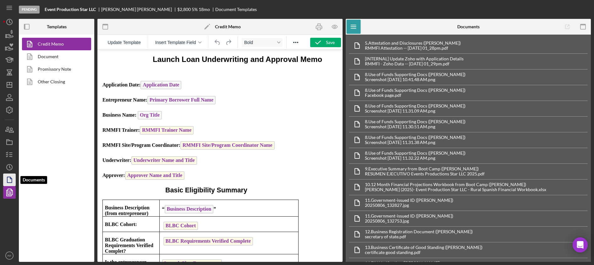
click at [9, 179] on icon "button" at bounding box center [10, 180] width 16 height 16
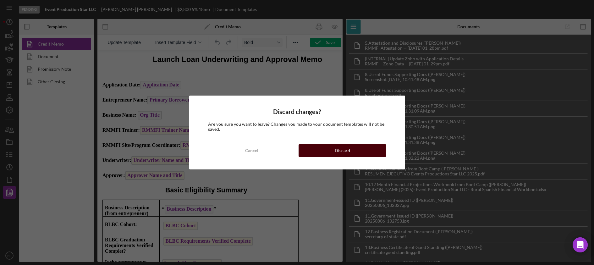
click at [318, 152] on button "Discard" at bounding box center [342, 150] width 88 height 13
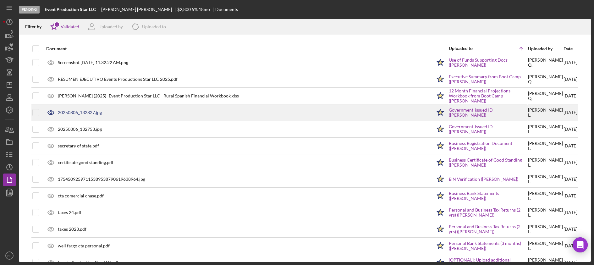
scroll to position [284, 0]
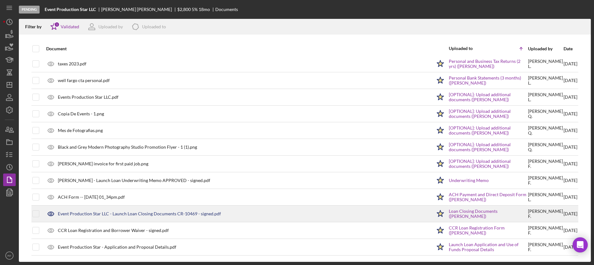
click at [437, 213] on polygon at bounding box center [440, 213] width 7 height 6
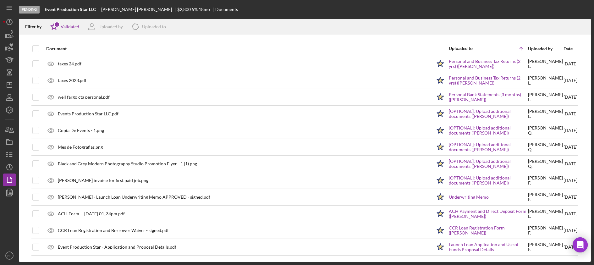
scroll to position [268, 0]
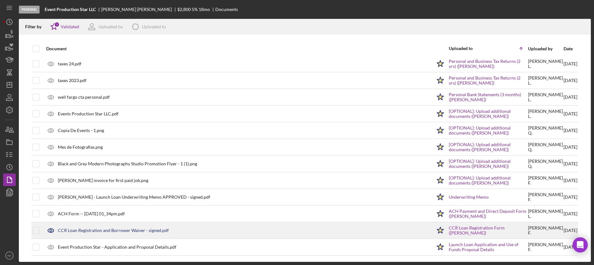
click at [437, 231] on polygon at bounding box center [440, 230] width 7 height 6
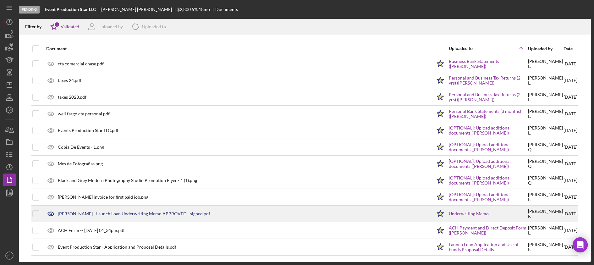
click at [437, 214] on polygon at bounding box center [440, 213] width 7 height 6
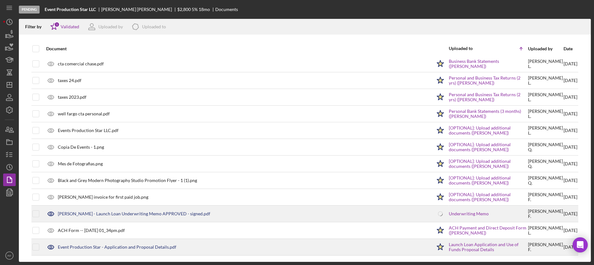
scroll to position [234, 0]
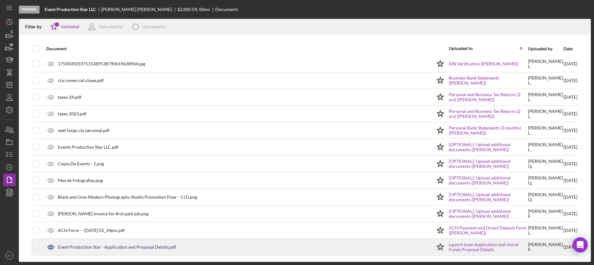
click at [437, 246] on polygon at bounding box center [440, 246] width 7 height 6
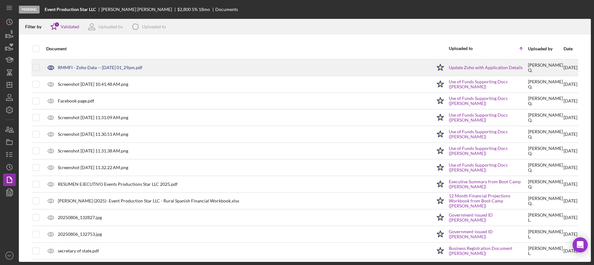
scroll to position [0, 0]
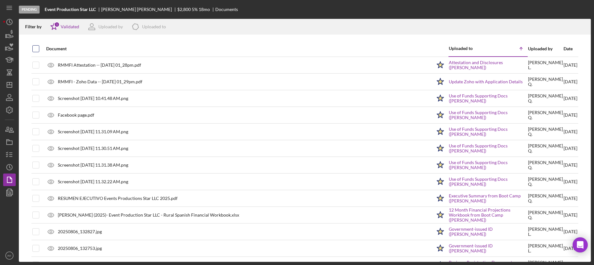
click at [36, 48] on input "checkbox" at bounding box center [36, 49] width 6 height 6
checkbox input "true"
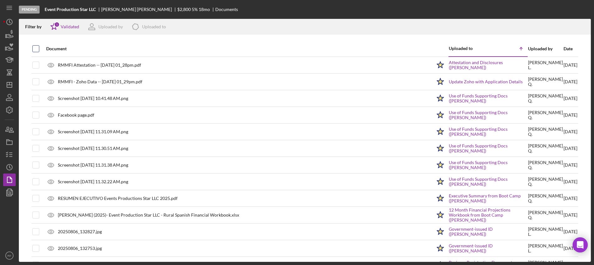
checkbox input "true"
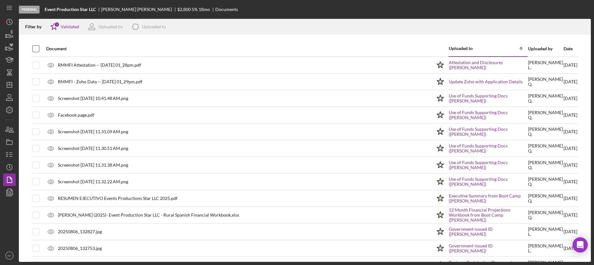
checkbox input "true"
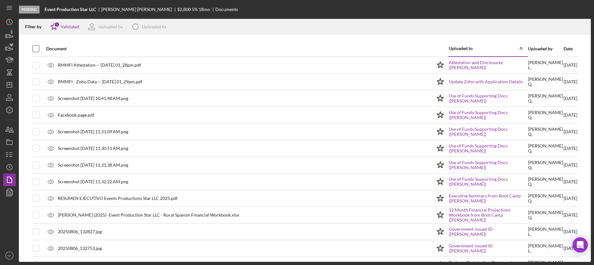
checkbox input "true"
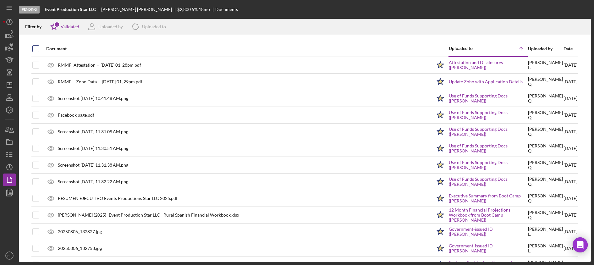
checkbox input "true"
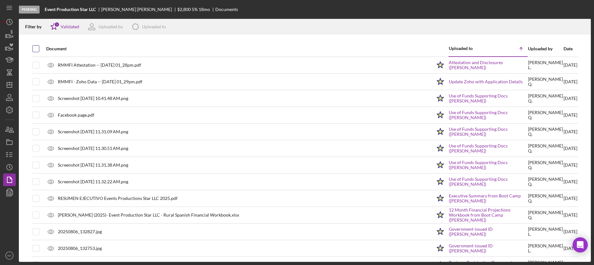
checkbox input "true"
click at [587, 27] on icon "Icon/Download" at bounding box center [583, 27] width 14 height 14
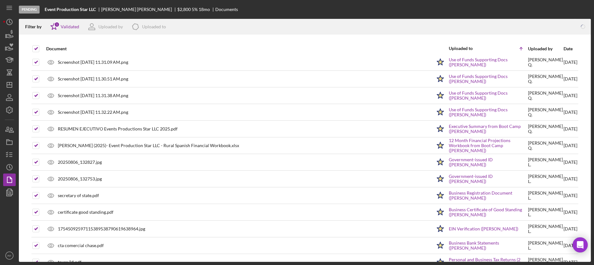
scroll to position [218, 0]
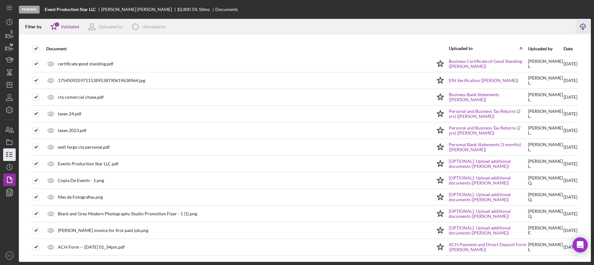
click at [12, 155] on icon "button" at bounding box center [10, 155] width 16 height 16
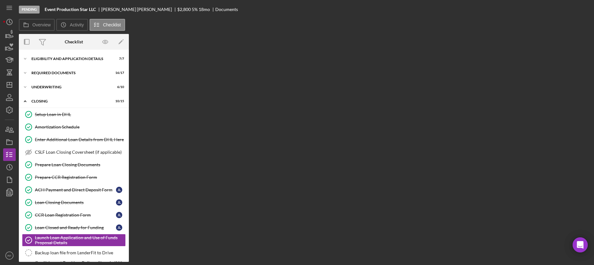
scroll to position [69, 0]
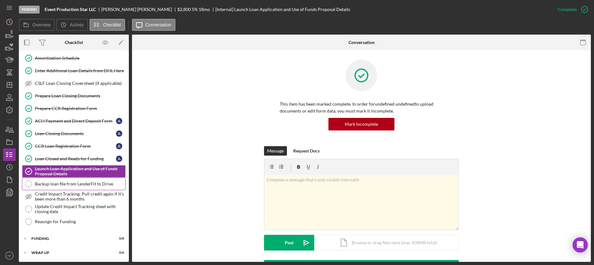
click at [64, 179] on link "Backup loan file from LenderFit to Drive Backup loan file from LenderFit to Dri…" at bounding box center [74, 183] width 104 height 13
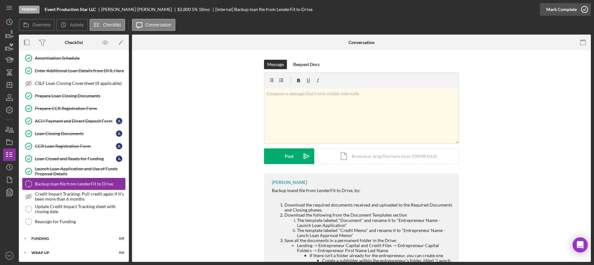
click at [572, 15] on div "Mark Complete" at bounding box center [565, 9] width 51 height 19
click at [569, 9] on div "Mark Complete" at bounding box center [561, 9] width 30 height 13
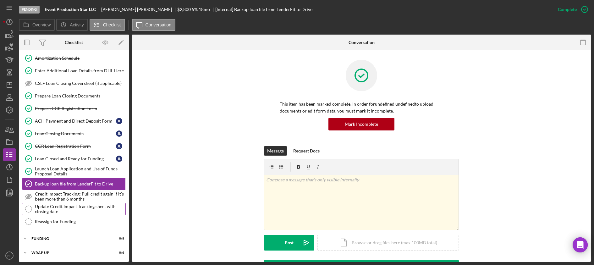
click at [57, 206] on div "Update Credit Impact Tracking sheet with closing date" at bounding box center [80, 209] width 90 height 10
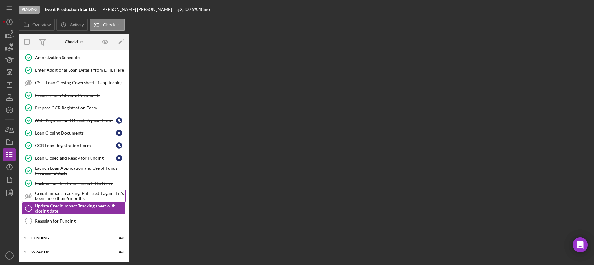
click at [63, 195] on div "Credit Impact Tracking: Pull credit again if it's been more than 6 months" at bounding box center [80, 196] width 90 height 10
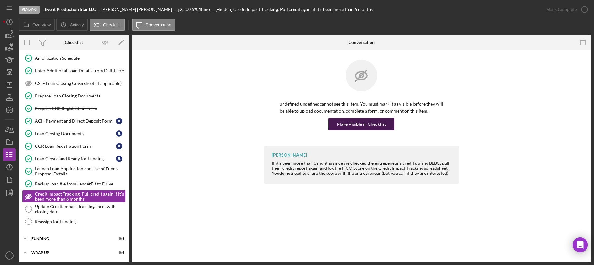
click at [366, 127] on div "Make Visible in Checklist" at bounding box center [361, 124] width 49 height 13
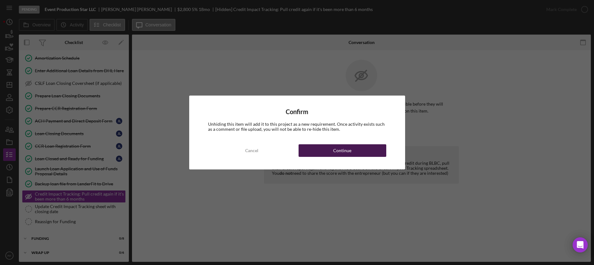
click at [361, 144] on button "Continue" at bounding box center [342, 150] width 88 height 13
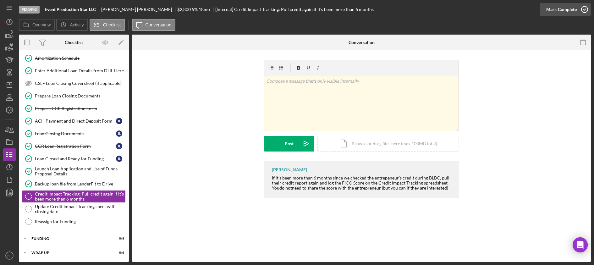
click at [557, 9] on div "Mark Complete" at bounding box center [561, 9] width 30 height 13
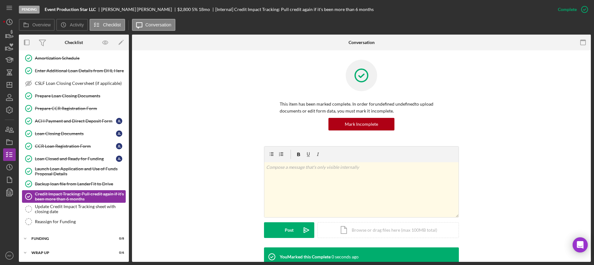
click at [60, 201] on div "Credit Impact Tracking: Pull credit again if it's been more than 6 months" at bounding box center [80, 196] width 90 height 10
click at [58, 209] on div "Update Credit Impact Tracking sheet with closing date" at bounding box center [80, 209] width 90 height 10
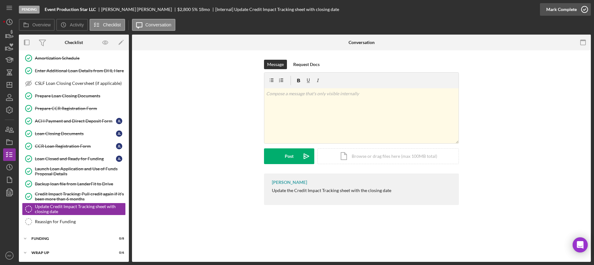
click at [574, 9] on div "Mark Complete" at bounding box center [561, 9] width 30 height 13
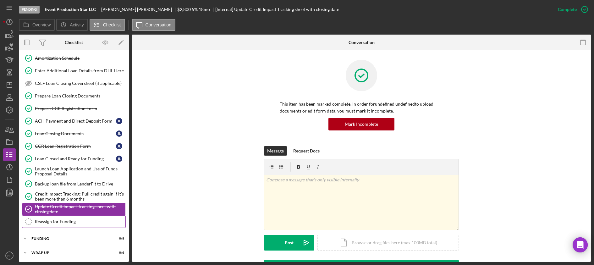
click at [81, 226] on link "Reassign for Funding Reassign for Funding" at bounding box center [74, 221] width 104 height 13
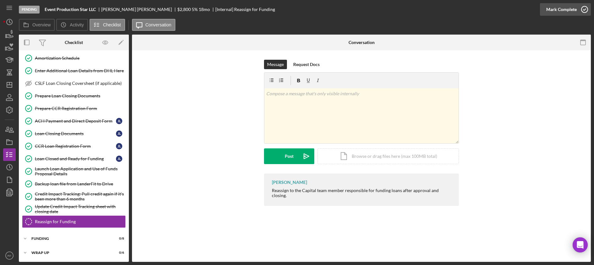
click at [574, 8] on div "Mark Complete" at bounding box center [561, 9] width 30 height 13
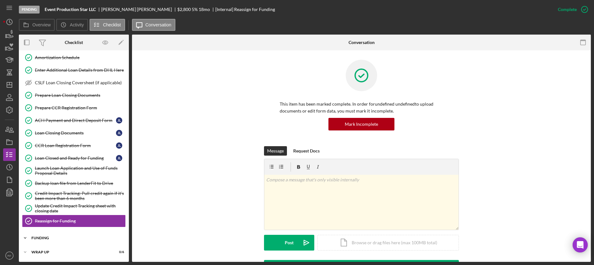
click at [59, 236] on div "Funding" at bounding box center [75, 238] width 89 height 4
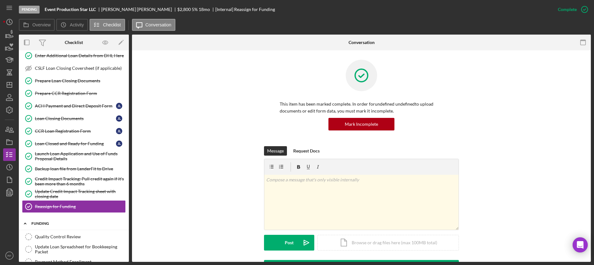
scroll to position [89, 0]
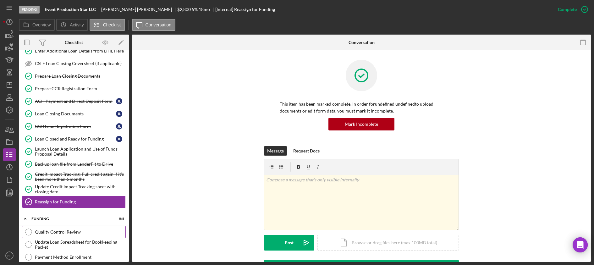
click at [59, 227] on link "Quality Control Review Quality Control Review" at bounding box center [74, 231] width 104 height 13
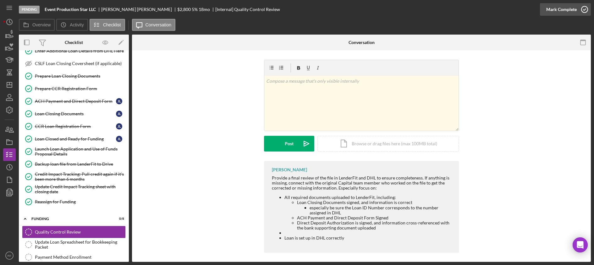
click at [561, 8] on div "Mark Complete" at bounding box center [561, 9] width 30 height 13
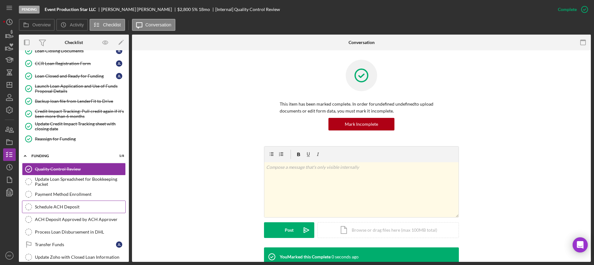
scroll to position [153, 0]
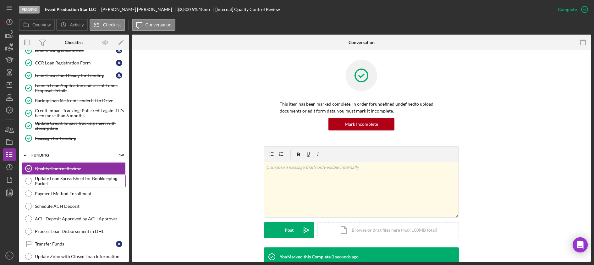
click at [60, 186] on link "Update Loan Spreadsheet for Bookkeeping Packet Update Loan Spreadsheet for Book…" at bounding box center [74, 181] width 104 height 13
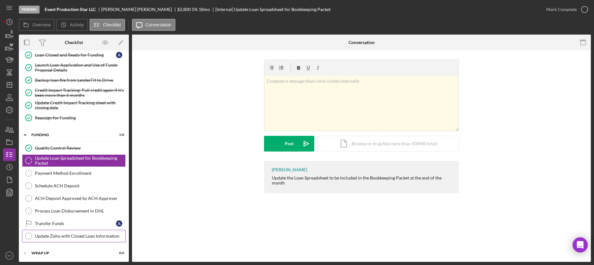
scroll to position [174, 0]
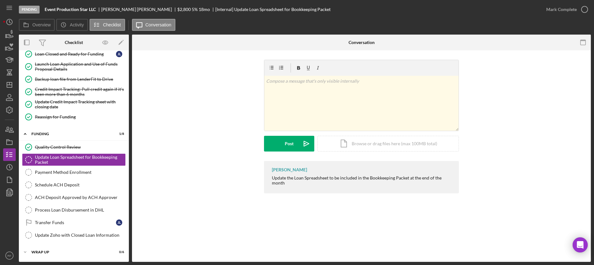
click at [79, 245] on div "Icon/Expander Eligibility and Application Details 7 / 7 Icon/Expander Required …" at bounding box center [74, 68] width 110 height 379
click at [79, 249] on div "Icon/Expander Wrap Up 0 / 6" at bounding box center [74, 252] width 110 height 13
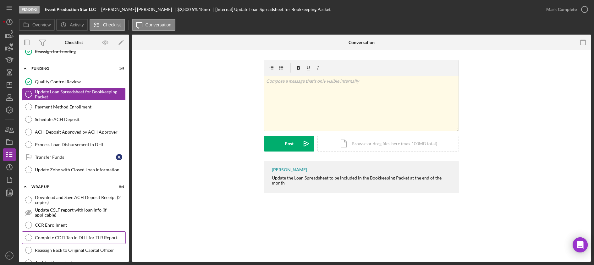
scroll to position [253, 0]
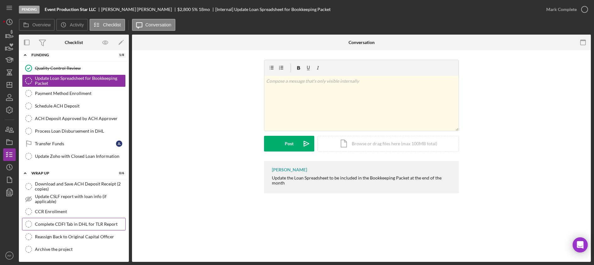
click at [69, 223] on div "Complete CDFI Tab in DHL for TLR Report" at bounding box center [80, 223] width 90 height 5
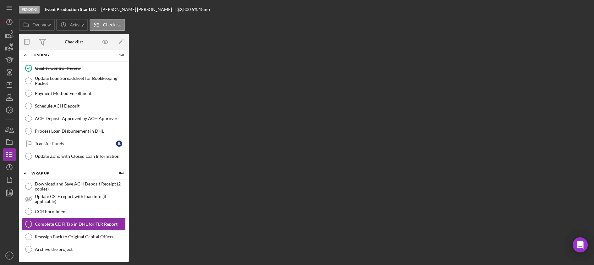
scroll to position [252, 0]
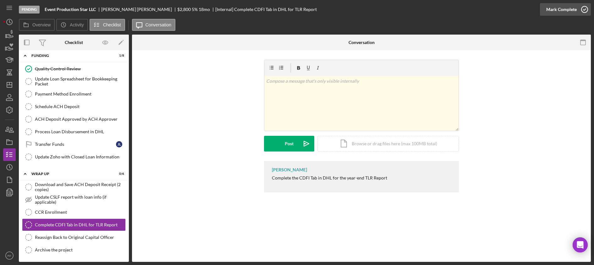
click at [553, 9] on div "Mark Complete" at bounding box center [561, 9] width 30 height 13
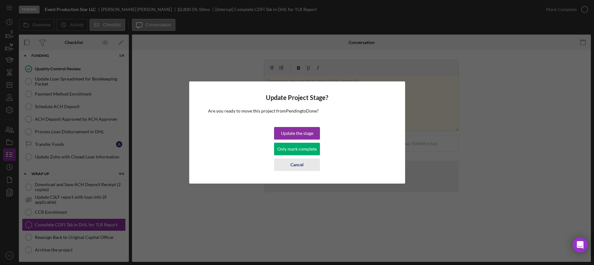
click at [287, 168] on button "Cancel" at bounding box center [297, 164] width 46 height 13
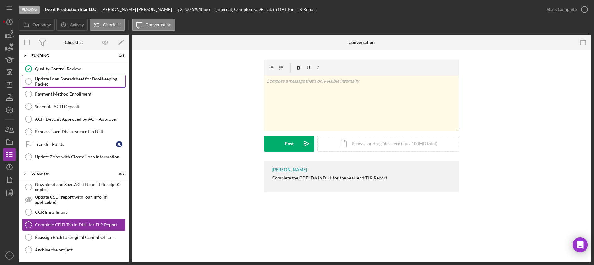
click at [55, 85] on div "Update Loan Spreadsheet for Bookkeeping Packet" at bounding box center [80, 81] width 90 height 10
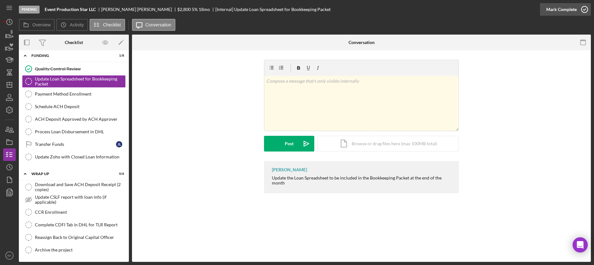
click at [557, 11] on div "Mark Complete" at bounding box center [561, 9] width 30 height 13
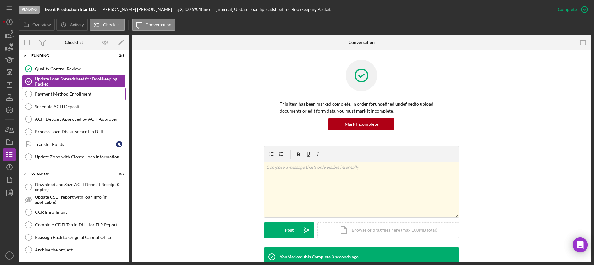
click at [73, 91] on div "Payment Method Enrollment" at bounding box center [80, 93] width 90 height 5
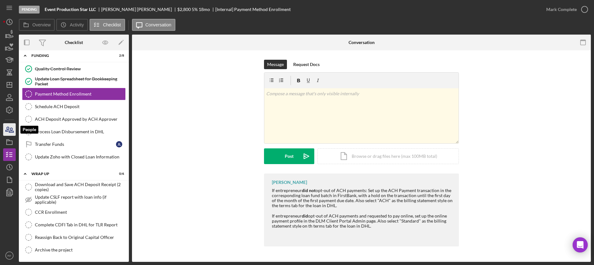
click at [10, 124] on icon "button" at bounding box center [10, 130] width 16 height 16
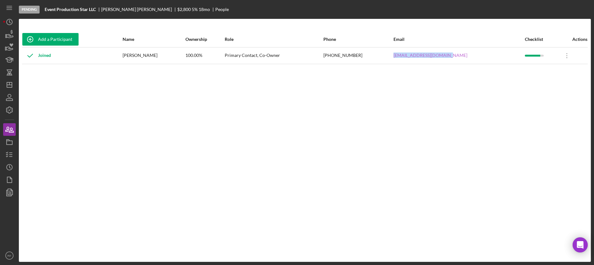
drag, startPoint x: 472, startPoint y: 57, endPoint x: 420, endPoint y: 57, distance: 52.1
click at [420, 57] on div "joseloaizap.p@gmail.com" at bounding box center [458, 56] width 131 height 16
copy link "joseloaizap.p@gmail.com"
click at [15, 155] on icon "button" at bounding box center [10, 155] width 16 height 16
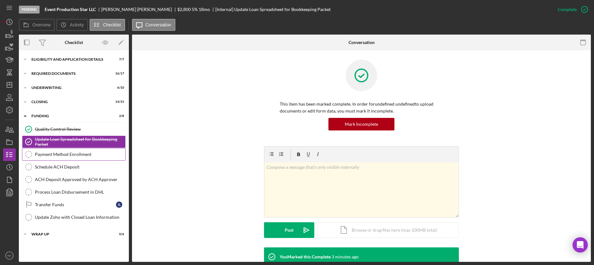
click at [65, 154] on div "Payment Method Enrollment" at bounding box center [80, 154] width 90 height 5
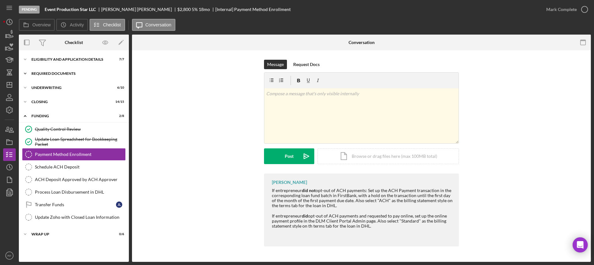
click at [55, 76] on div "Icon/Expander Required Documents 16 / 17" at bounding box center [74, 73] width 110 height 13
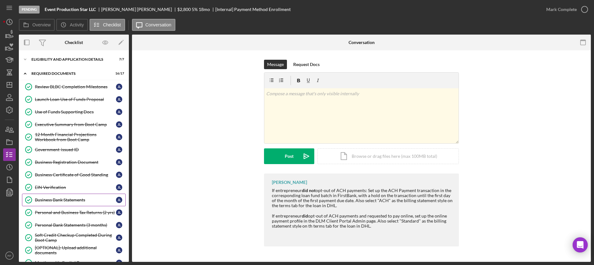
click at [77, 201] on div "Business Bank Statements" at bounding box center [75, 199] width 81 height 5
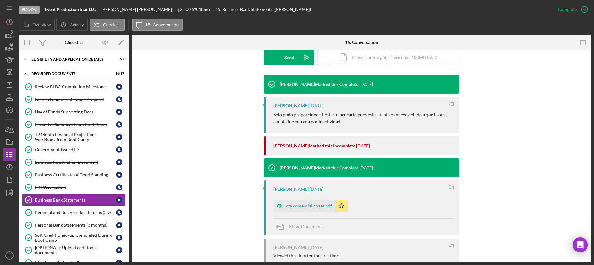
scroll to position [186, 0]
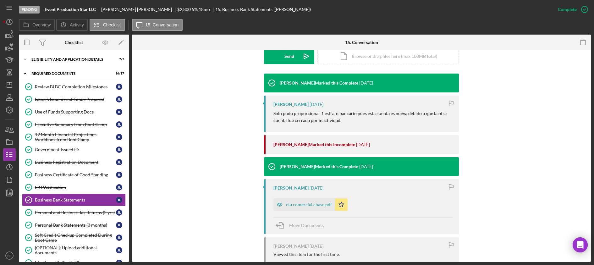
click at [301, 207] on div "cta comercial chase.pdf" at bounding box center [309, 204] width 46 height 5
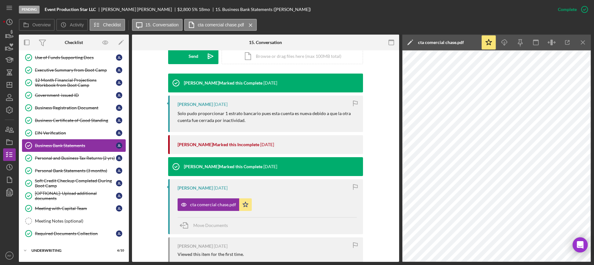
scroll to position [199, 0]
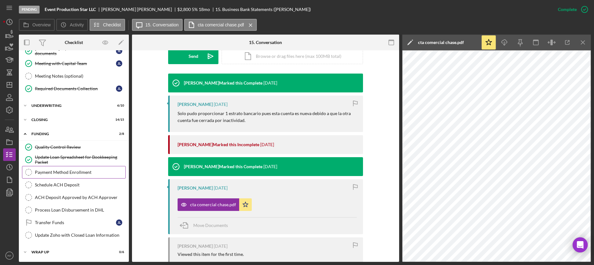
click at [66, 175] on link "Payment Method Enrollment Payment Method Enrollment" at bounding box center [74, 172] width 104 height 13
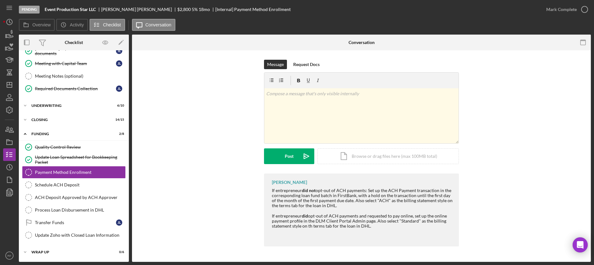
click at [559, 16] on div "Mark Complete" at bounding box center [565, 9] width 51 height 19
click at [545, 8] on button "Mark Complete" at bounding box center [565, 9] width 51 height 13
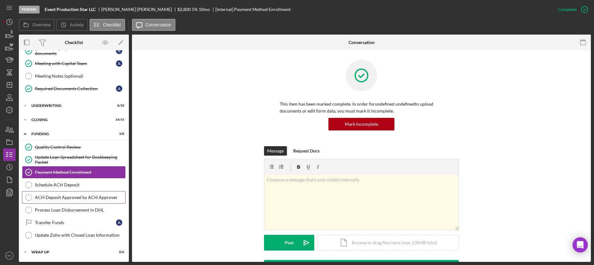
click at [93, 191] on link "ACH Deposit Approved by ACH Approver ACH Deposit Approved by ACH Approver" at bounding box center [74, 197] width 104 height 13
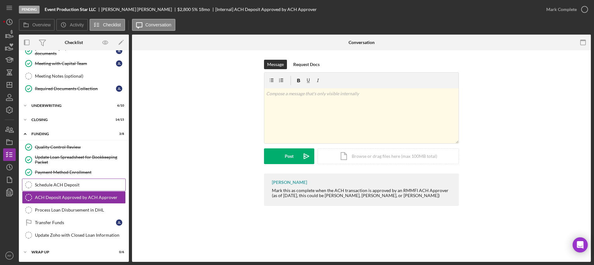
click at [80, 186] on div "Schedule ACH Deposit" at bounding box center [80, 184] width 90 height 5
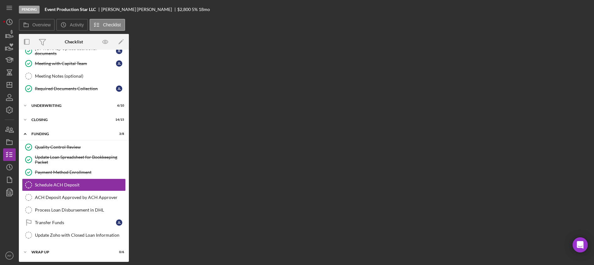
scroll to position [199, 0]
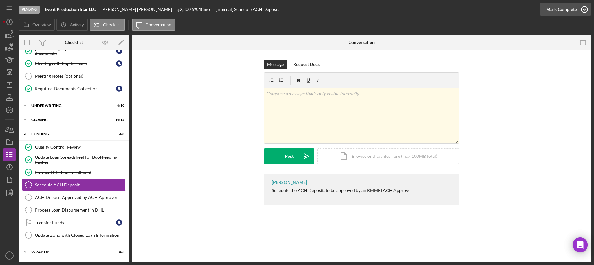
click at [552, 8] on div "Mark Complete" at bounding box center [561, 9] width 30 height 13
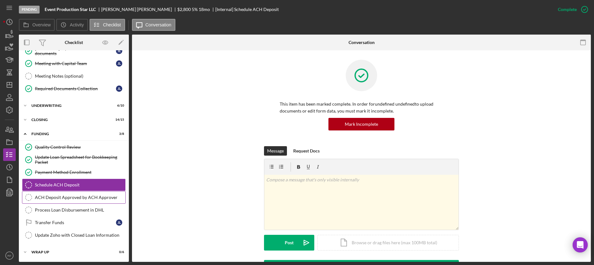
click at [75, 199] on div "ACH Deposit Approved by ACH Approver" at bounding box center [80, 197] width 90 height 5
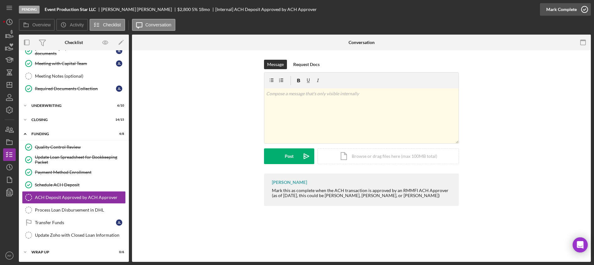
click at [585, 9] on icon "button" at bounding box center [584, 10] width 16 height 16
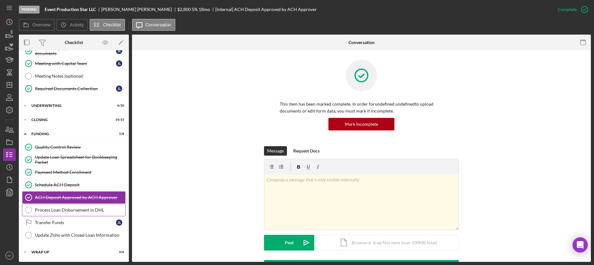
click at [62, 210] on div "Process Loan Disbursement in DHL" at bounding box center [80, 209] width 90 height 5
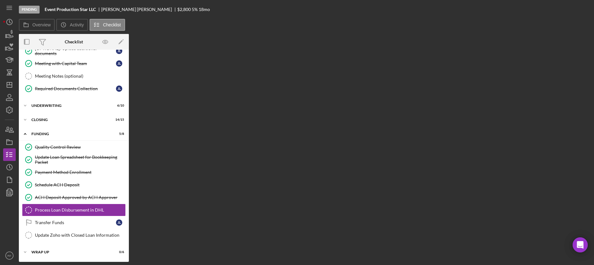
scroll to position [199, 0]
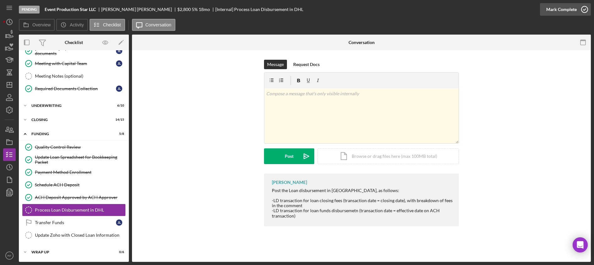
click at [565, 8] on div "Mark Complete" at bounding box center [561, 9] width 30 height 13
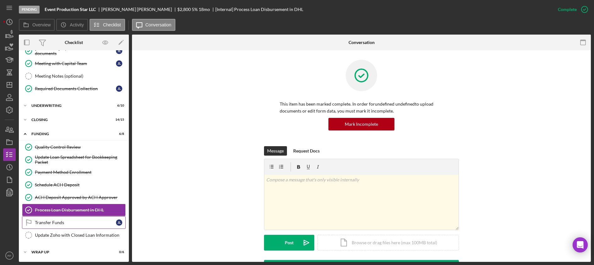
click at [78, 222] on div "Transfer Funds" at bounding box center [75, 222] width 81 height 5
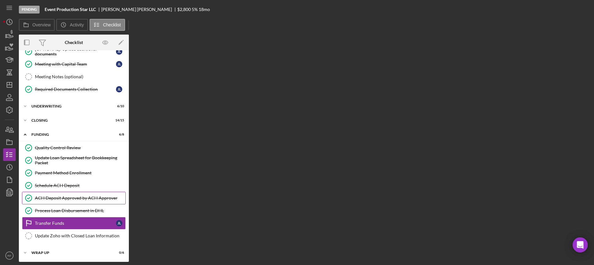
scroll to position [199, 0]
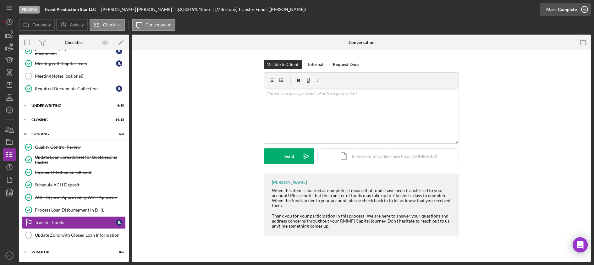
click at [557, 8] on div "Mark Complete" at bounding box center [561, 9] width 30 height 13
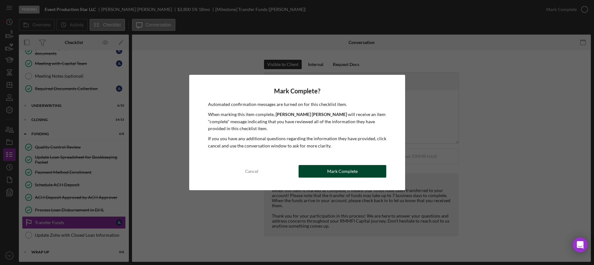
click at [338, 169] on div "Mark Complete" at bounding box center [342, 171] width 30 height 13
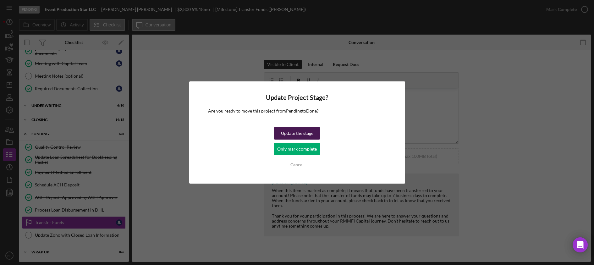
click at [306, 135] on div "Update the stage" at bounding box center [297, 133] width 32 height 13
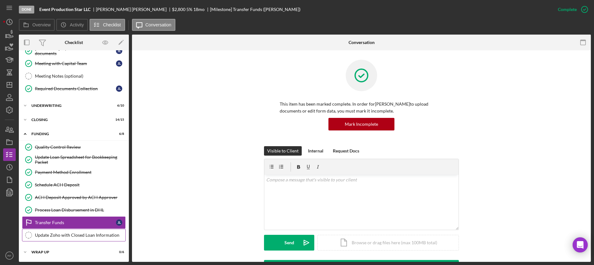
click at [90, 239] on link "Update Zoho with Closed Loan Information Update Zoho with Closed Loan Informati…" at bounding box center [74, 235] width 104 height 13
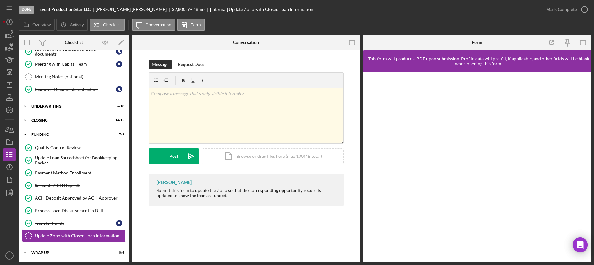
scroll to position [199, 0]
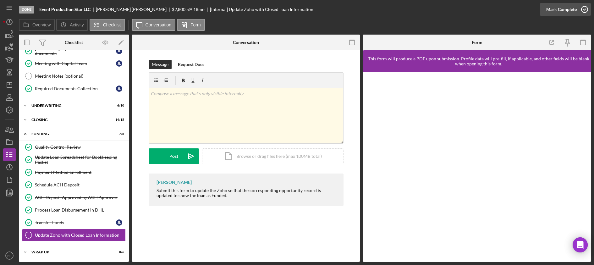
click at [563, 12] on div "Mark Complete" at bounding box center [561, 9] width 30 height 13
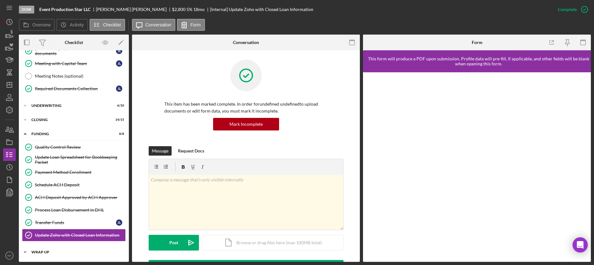
click at [51, 250] on div "Wrap Up" at bounding box center [75, 252] width 89 height 4
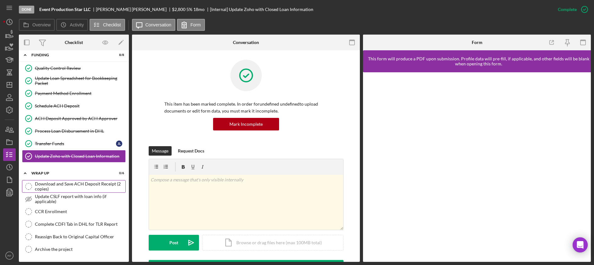
click at [63, 189] on div "Download and Save ACH Deposit Receipt (2 copies)" at bounding box center [80, 186] width 90 height 10
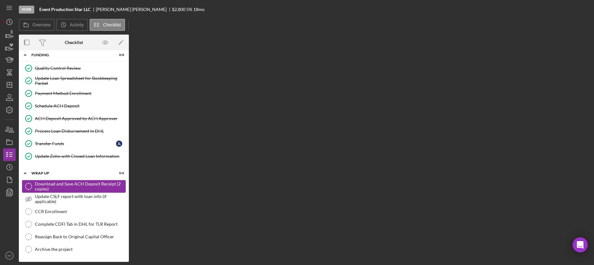
scroll to position [277, 0]
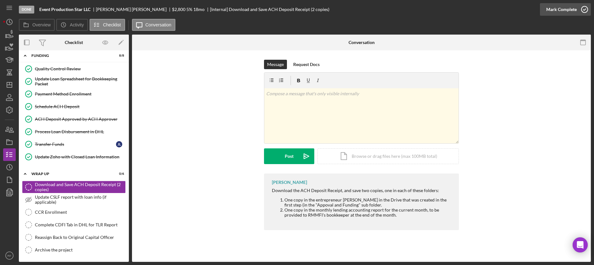
click at [550, 15] on div "Mark Complete" at bounding box center [561, 9] width 30 height 13
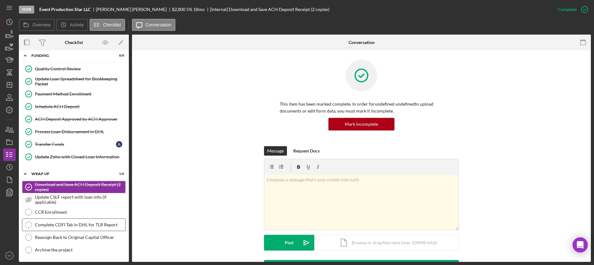
click at [85, 222] on div "Complete CDFI Tab in DHL for TLR Report" at bounding box center [80, 224] width 90 height 5
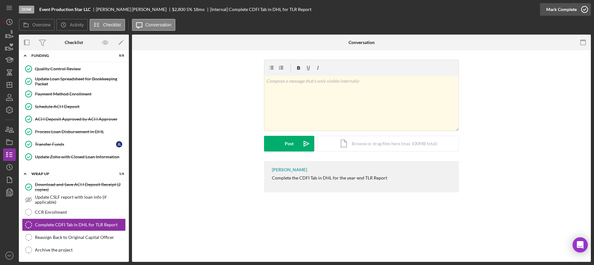
click at [559, 10] on div "Mark Complete" at bounding box center [561, 9] width 30 height 13
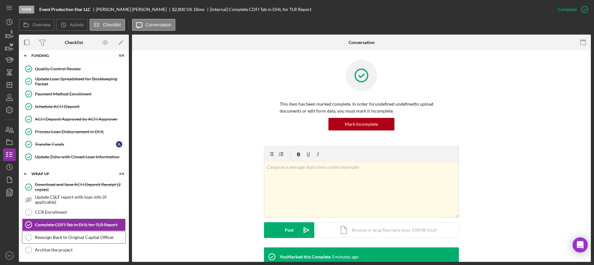
click at [95, 238] on div "Reassign Back to Original Capital Officer" at bounding box center [80, 237] width 90 height 5
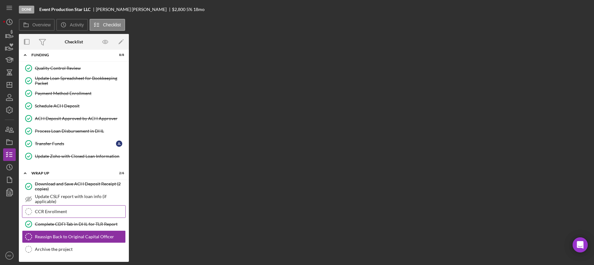
click at [92, 212] on div "CCR Enrollment" at bounding box center [80, 211] width 90 height 5
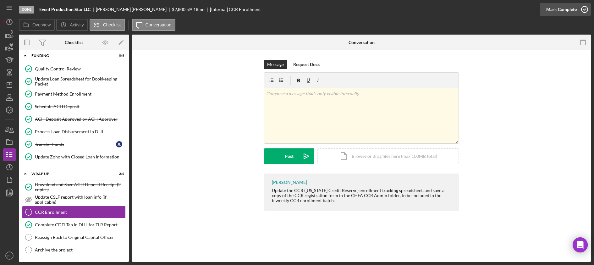
click at [561, 10] on div "Mark Complete" at bounding box center [561, 9] width 30 height 13
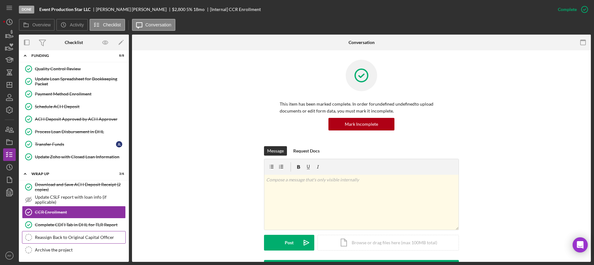
click at [90, 236] on div "Reassign Back to Original Capital Officer" at bounding box center [80, 237] width 90 height 5
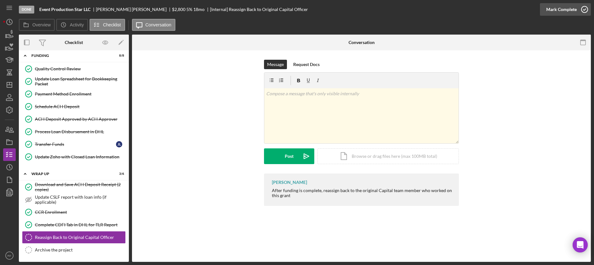
click at [562, 7] on div "Mark Complete" at bounding box center [561, 9] width 30 height 13
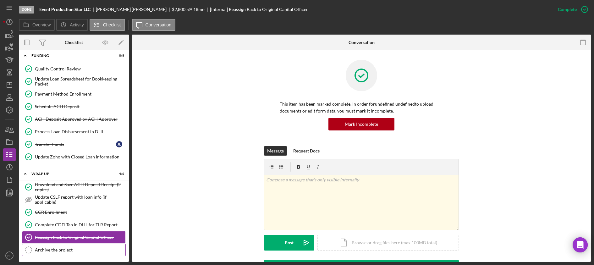
click at [71, 254] on link "Archive the project Archive the project" at bounding box center [74, 249] width 104 height 13
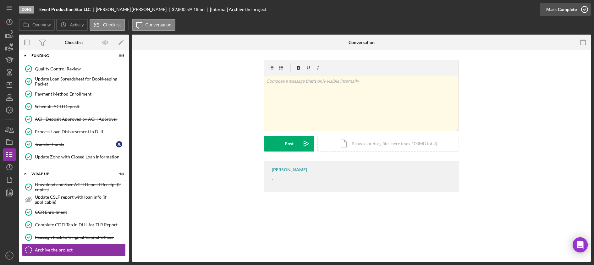
click at [559, 11] on div "Mark Complete" at bounding box center [561, 9] width 30 height 13
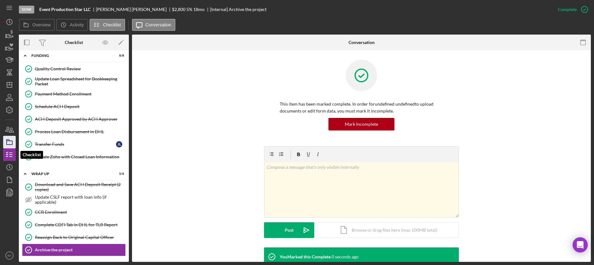
click at [5, 139] on icon "button" at bounding box center [10, 142] width 16 height 16
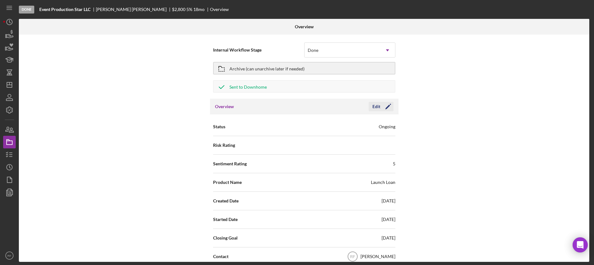
click at [381, 106] on icon "Icon/Edit" at bounding box center [388, 107] width 16 height 16
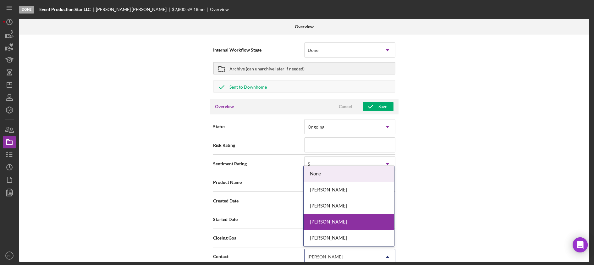
click at [333, 254] on div "[PERSON_NAME]" at bounding box center [324, 256] width 35 height 5
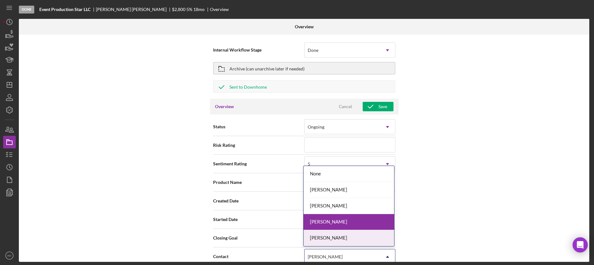
click at [342, 233] on div "[PERSON_NAME]" at bounding box center [348, 238] width 90 height 16
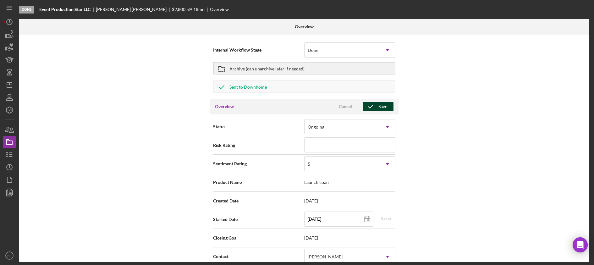
click at [371, 108] on icon "button" at bounding box center [370, 107] width 16 height 16
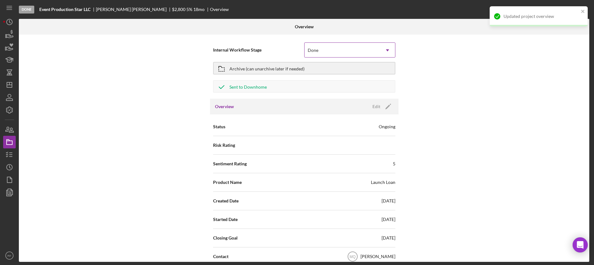
click at [328, 50] on div "Done" at bounding box center [341, 50] width 75 height 14
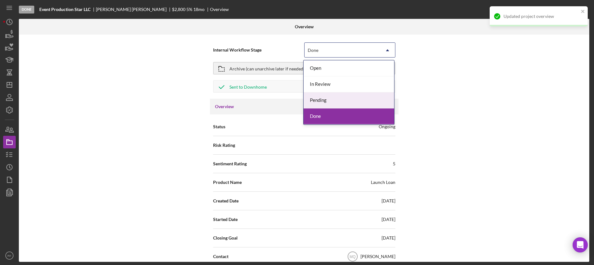
click at [179, 117] on div "Internal Workflow Stage Pending, 3 of 4. 4 results available. Use Up and Down t…" at bounding box center [304, 148] width 570 height 227
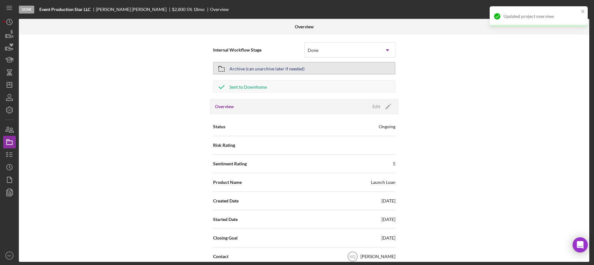
click at [252, 68] on div "Archive (can unarchive later if needed)" at bounding box center [266, 67] width 75 height 11
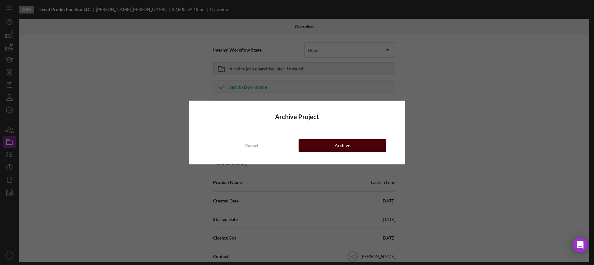
click at [324, 148] on button "Archive" at bounding box center [342, 145] width 88 height 13
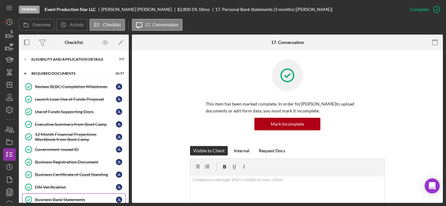
scroll to position [8, 0]
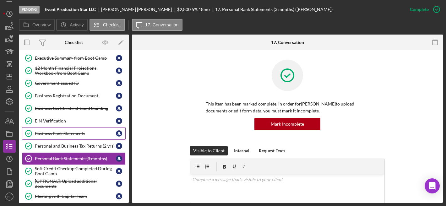
click at [57, 138] on link "Business Bank Statements Business Bank Statements J L" at bounding box center [74, 133] width 104 height 13
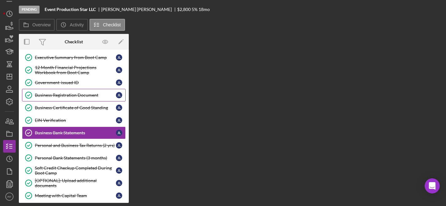
click at [71, 94] on div "Business Registration Document" at bounding box center [75, 95] width 81 height 5
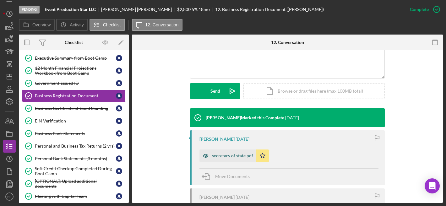
click at [231, 154] on div "secretary of state.pdf" at bounding box center [232, 155] width 41 height 5
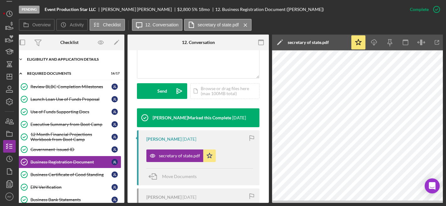
click at [58, 62] on div "Icon/Expander Eligibility and Application Details 7 / 7" at bounding box center [69, 59] width 110 height 13
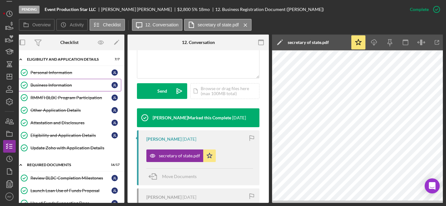
click at [62, 87] on div "Business Information" at bounding box center [70, 85] width 81 height 5
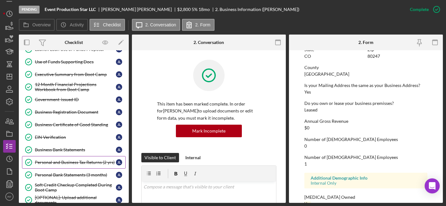
scroll to position [138, 0]
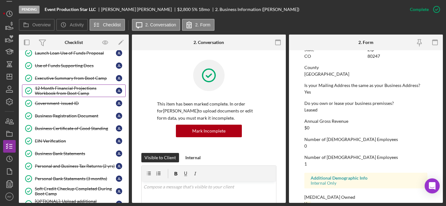
click at [66, 90] on div "12 Month Financial Projections Workbook from Boot Camp" at bounding box center [75, 91] width 81 height 10
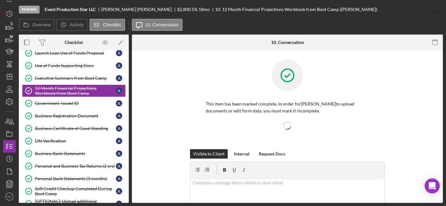
scroll to position [133, 0]
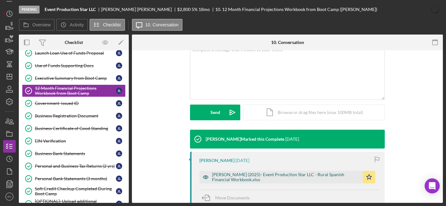
click at [295, 174] on div "[PERSON_NAME] (2025)- Event Production Star LLC - Rural Spanish Financial Workb…" at bounding box center [286, 177] width 148 height 10
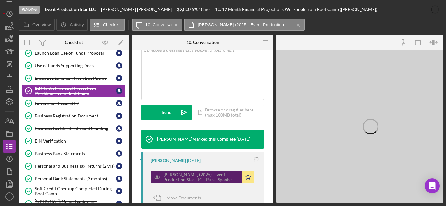
scroll to position [137, 0]
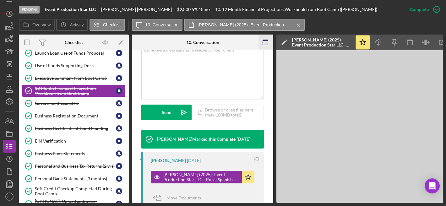
click at [264, 41] on icon "button" at bounding box center [265, 42] width 14 height 14
